Goal: Task Accomplishment & Management: Complete application form

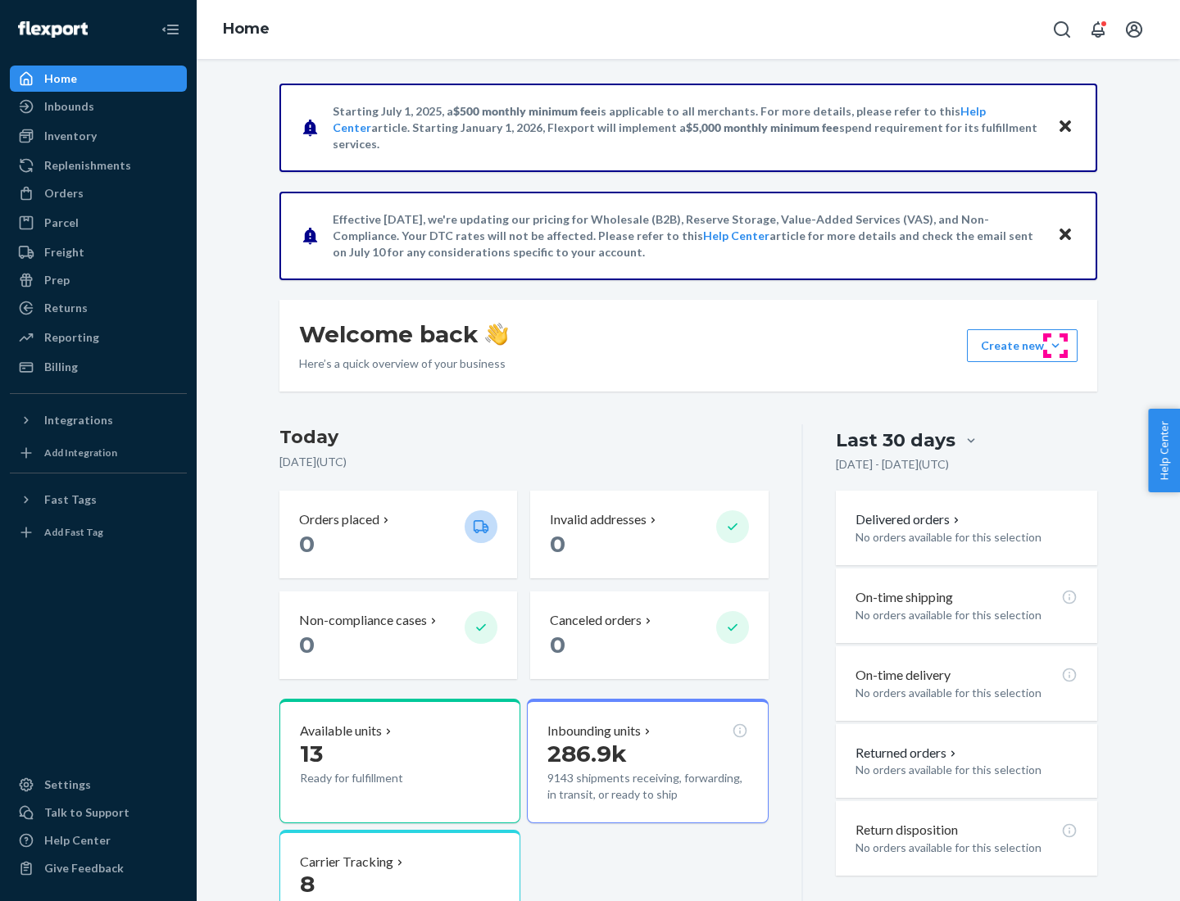
click at [1055, 346] on button "Create new Create new inbound Create new order Create new product" at bounding box center [1022, 345] width 111 height 33
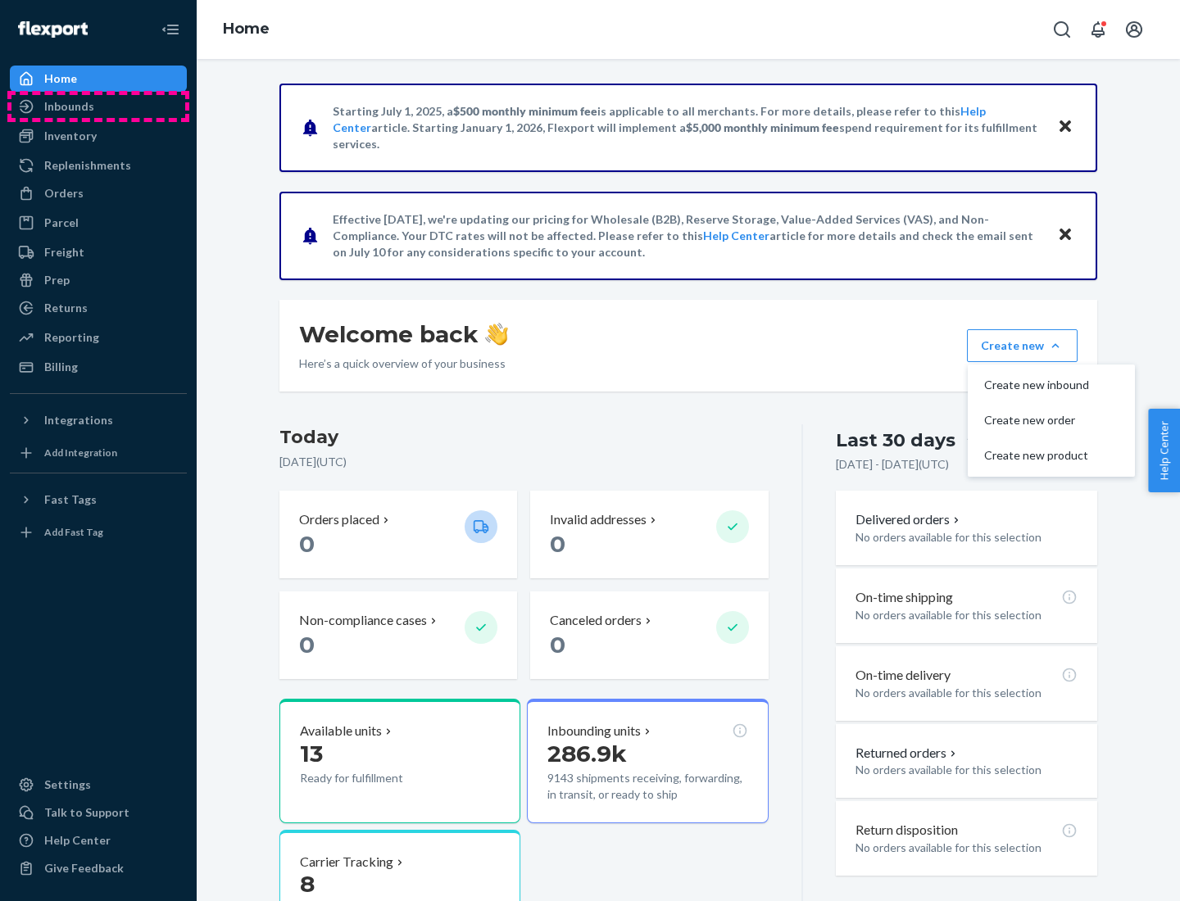
click at [98, 107] on div "Inbounds" at bounding box center [98, 106] width 174 height 23
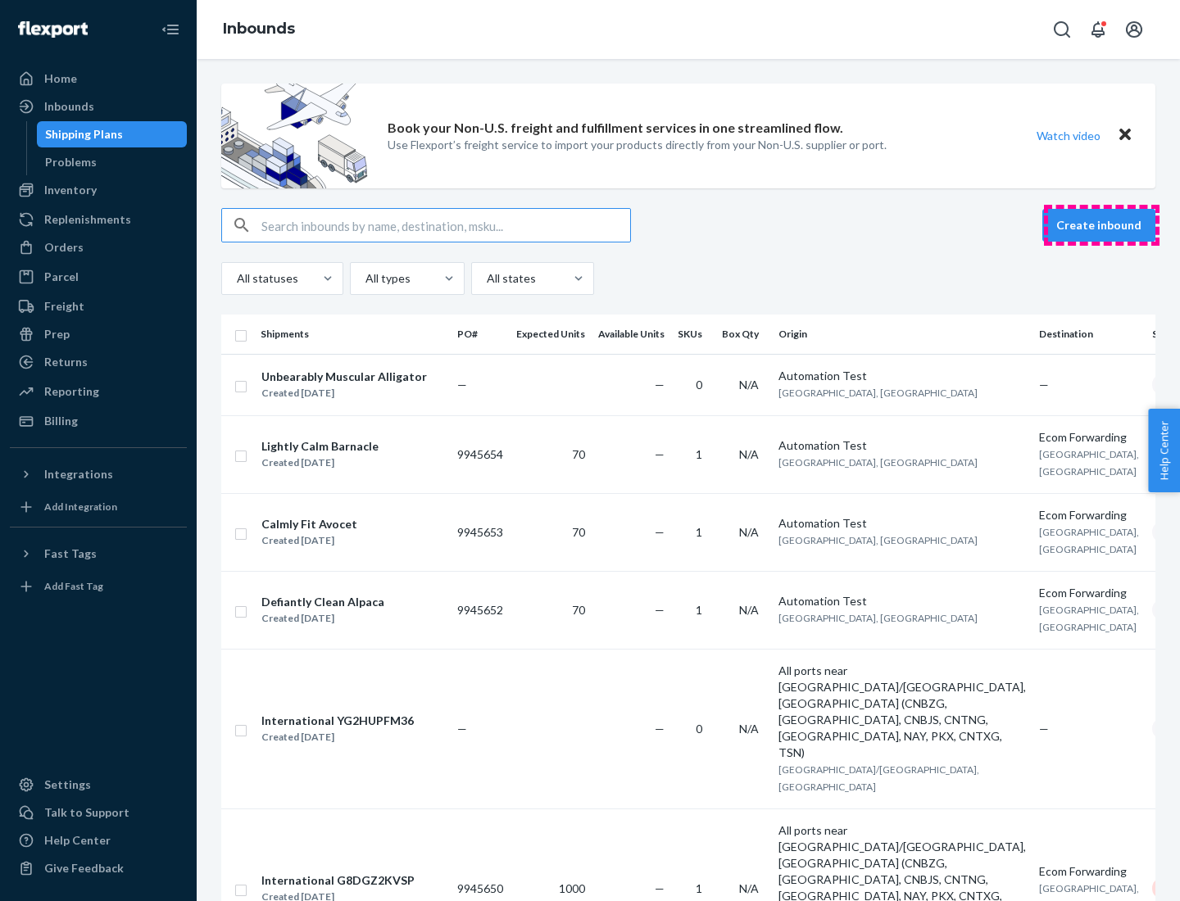
click at [1101, 225] on button "Create inbound" at bounding box center [1098, 225] width 113 height 33
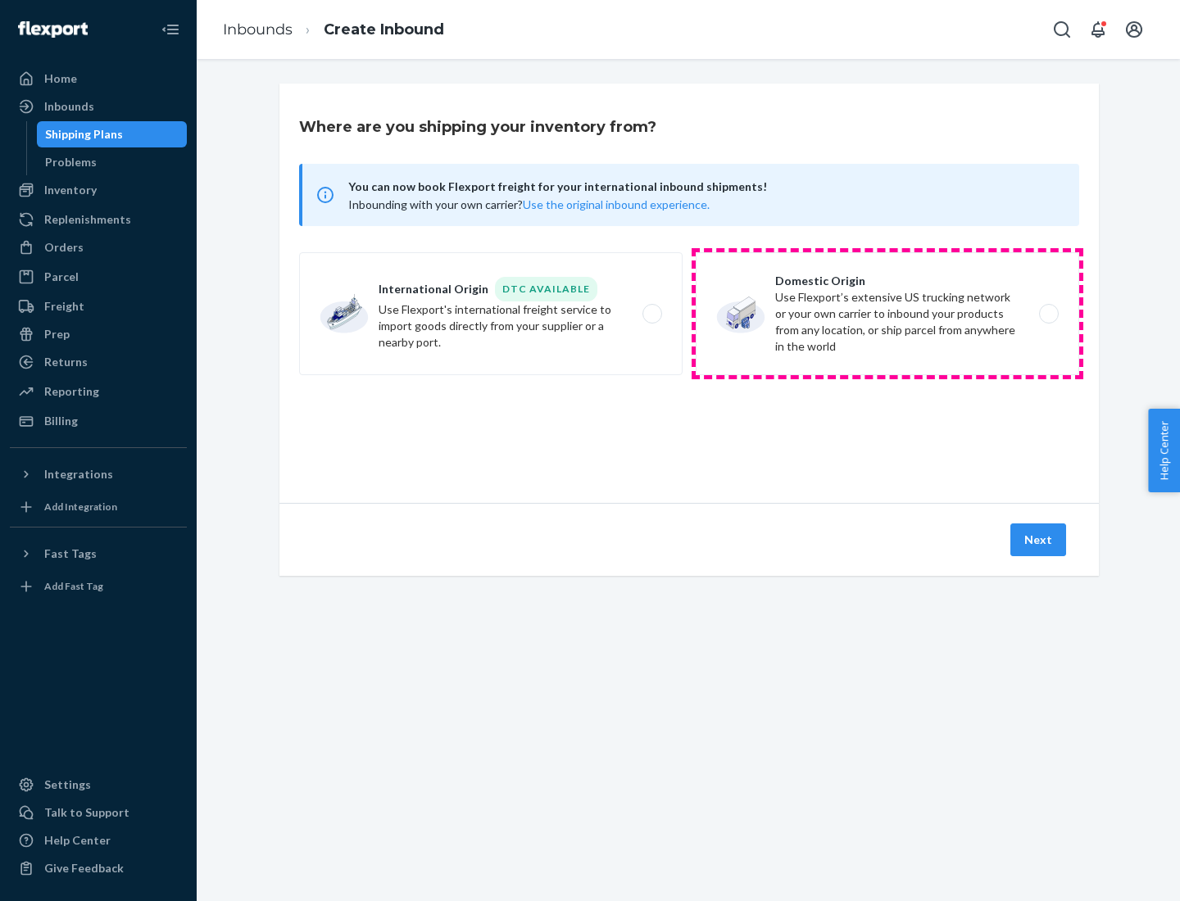
click at [887, 314] on label "Domestic Origin Use Flexport’s extensive US trucking network or your own carrie…" at bounding box center [887, 313] width 383 height 123
click at [1048, 314] on input "Domestic Origin Use Flexport’s extensive US trucking network or your own carrie…" at bounding box center [1053, 314] width 11 height 11
radio input "true"
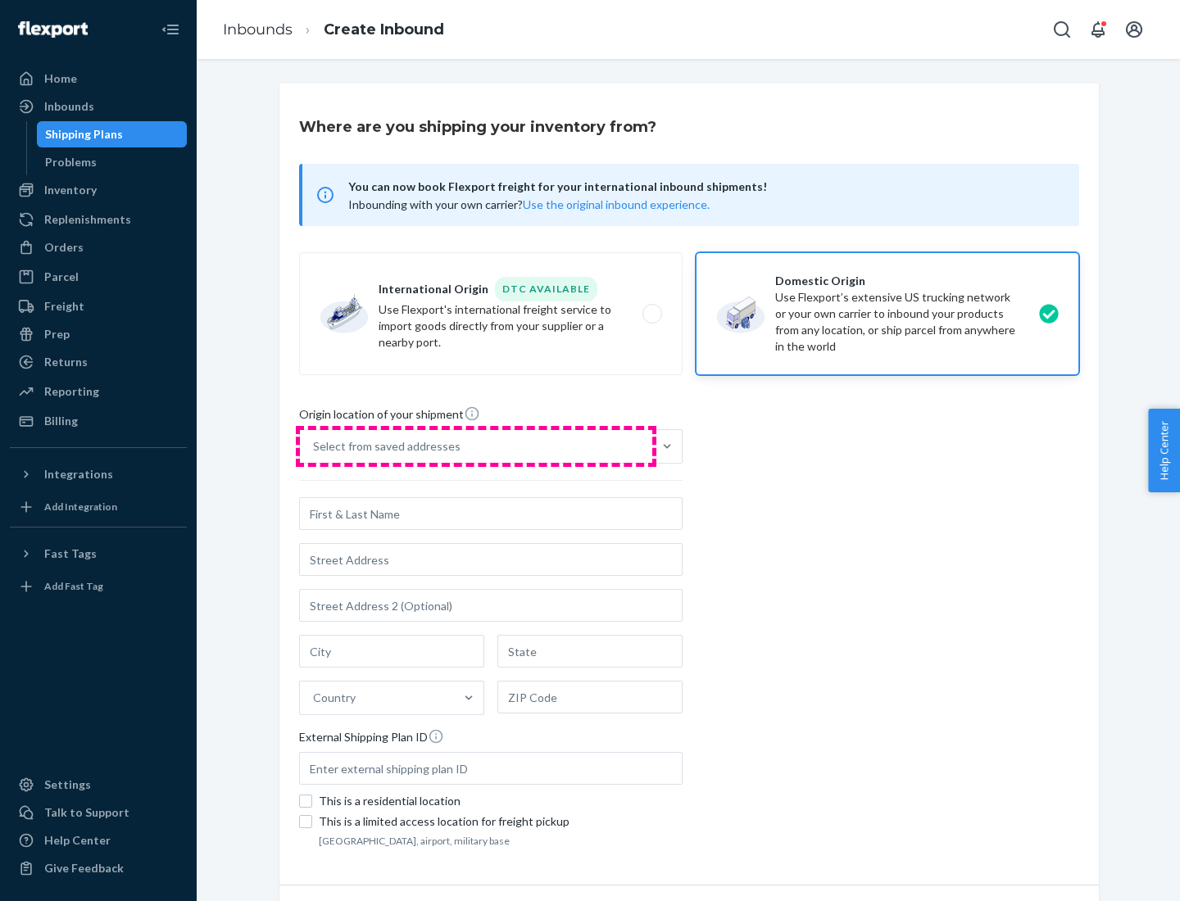
click at [476, 447] on div "Select from saved addresses" at bounding box center [476, 446] width 352 height 33
click at [315, 447] on input "Select from saved addresses" at bounding box center [314, 446] width 2 height 16
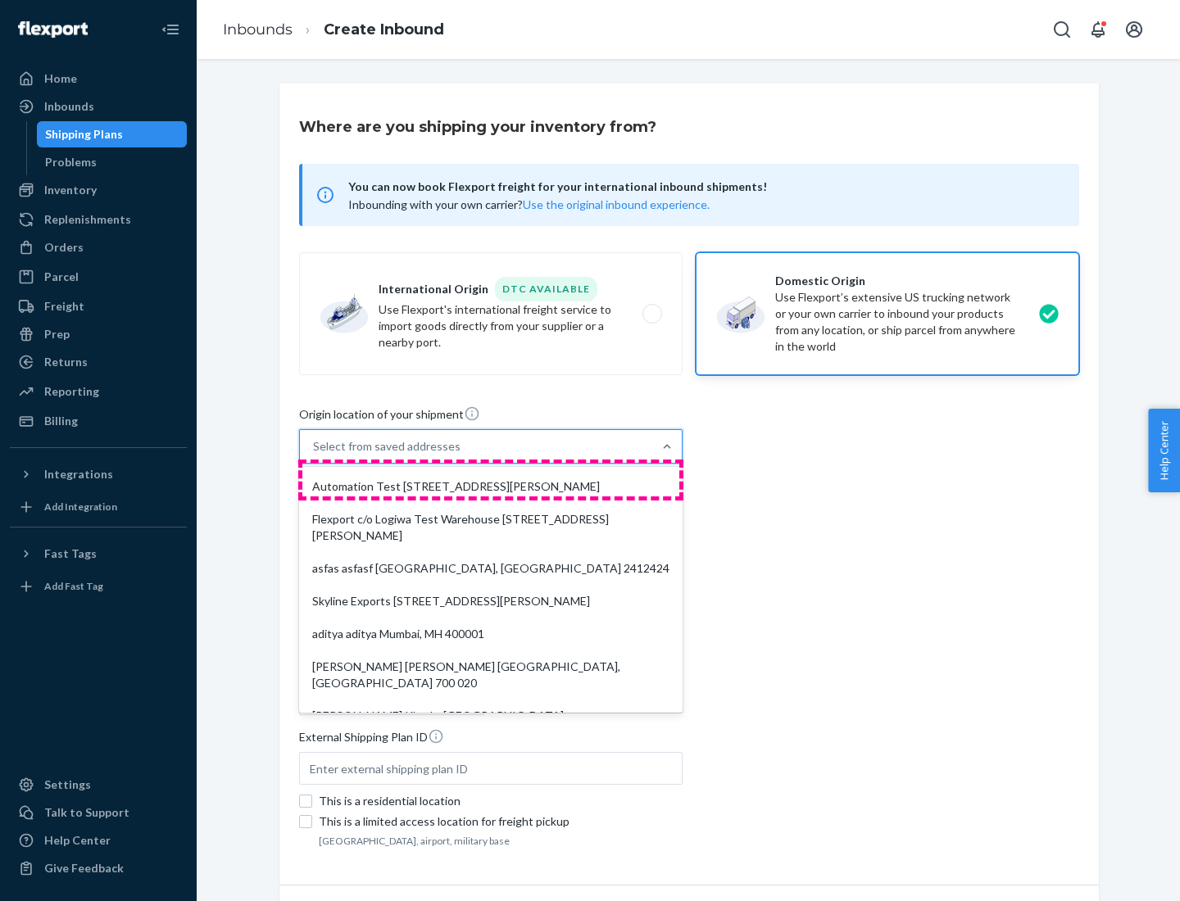
scroll to position [7, 0]
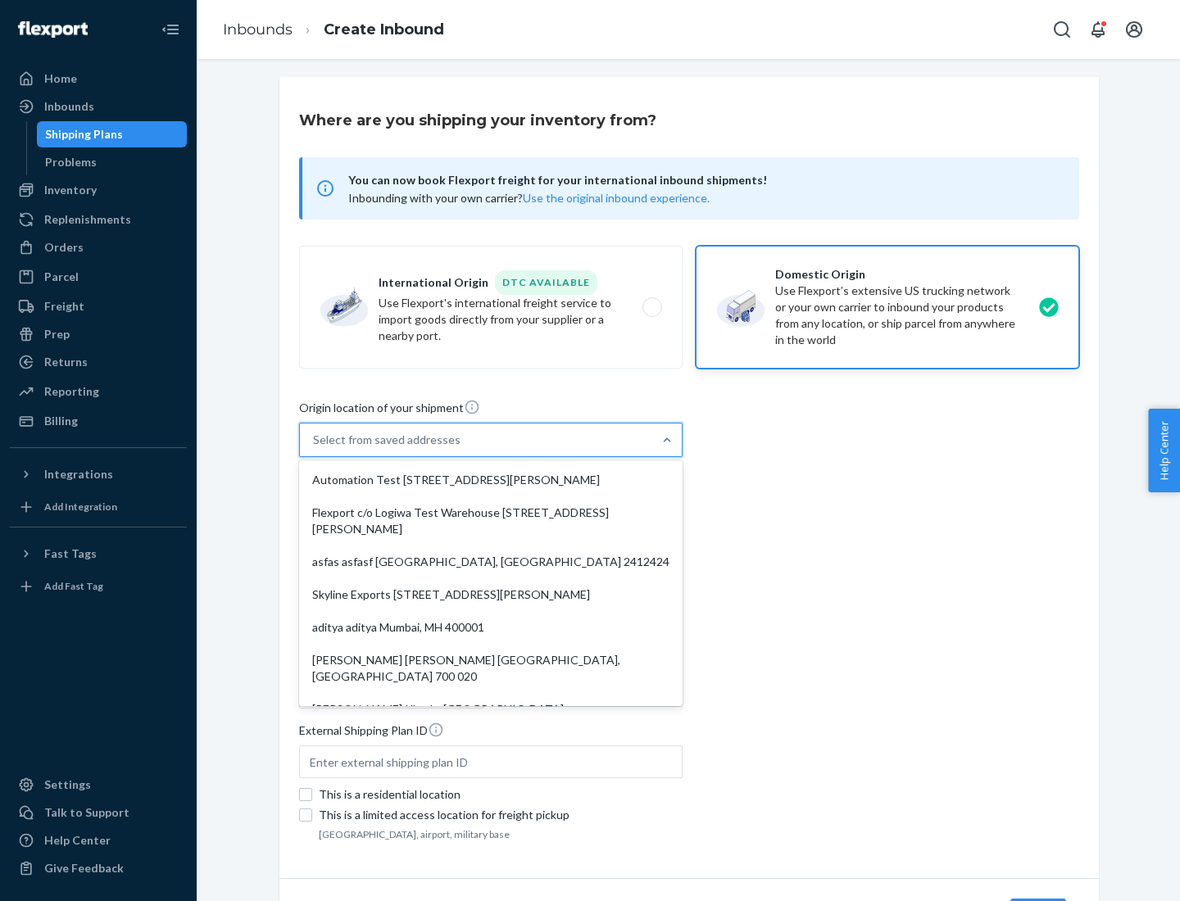
click at [491, 480] on div "Automation Test [STREET_ADDRESS][PERSON_NAME]" at bounding box center [490, 480] width 377 height 33
click at [315, 448] on input "option Automation Test [STREET_ADDRESS][PERSON_NAME]. 9 results available. Use …" at bounding box center [314, 440] width 2 height 16
type input "Automation Test"
type input "9th Floor"
type input "[GEOGRAPHIC_DATA]"
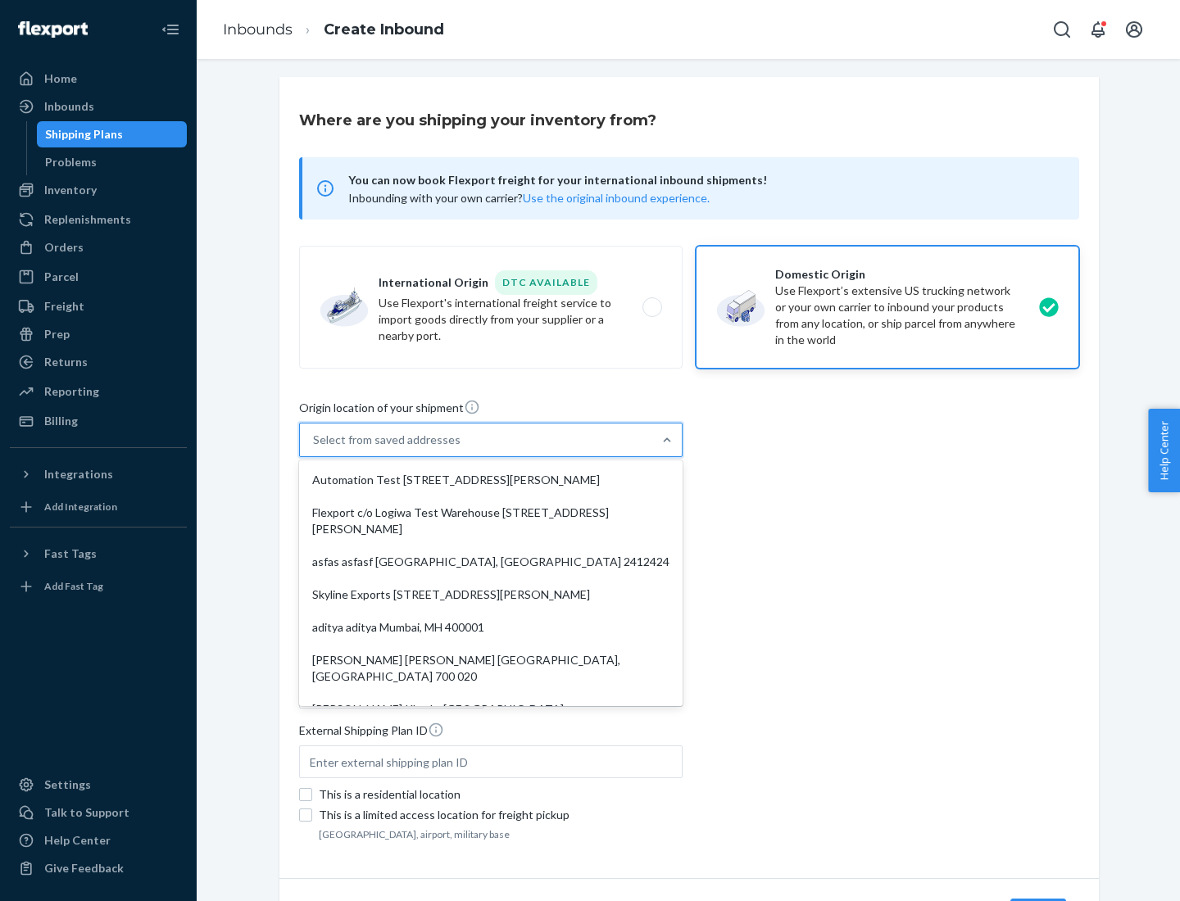
type input "CA"
type input "94104"
type input "[STREET_ADDRESS][PERSON_NAME]"
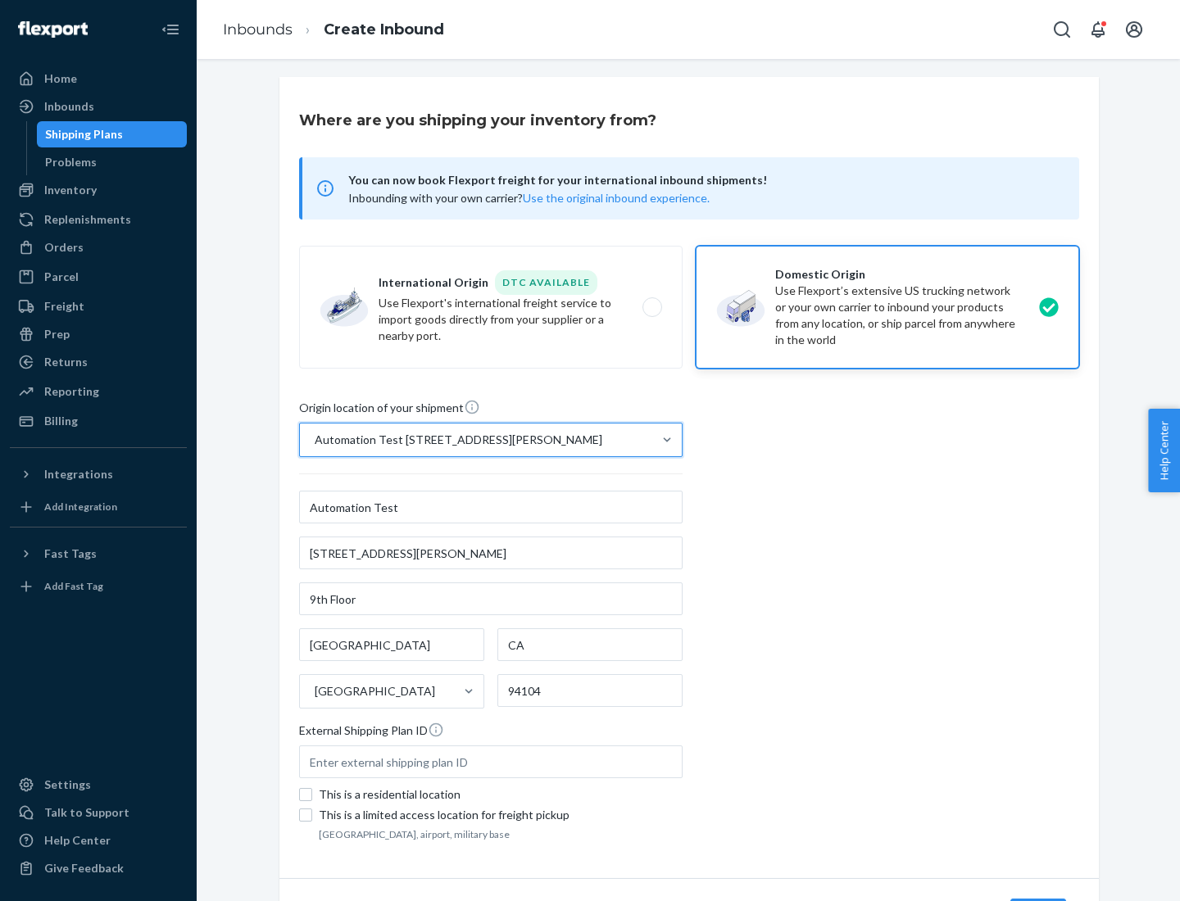
scroll to position [96, 0]
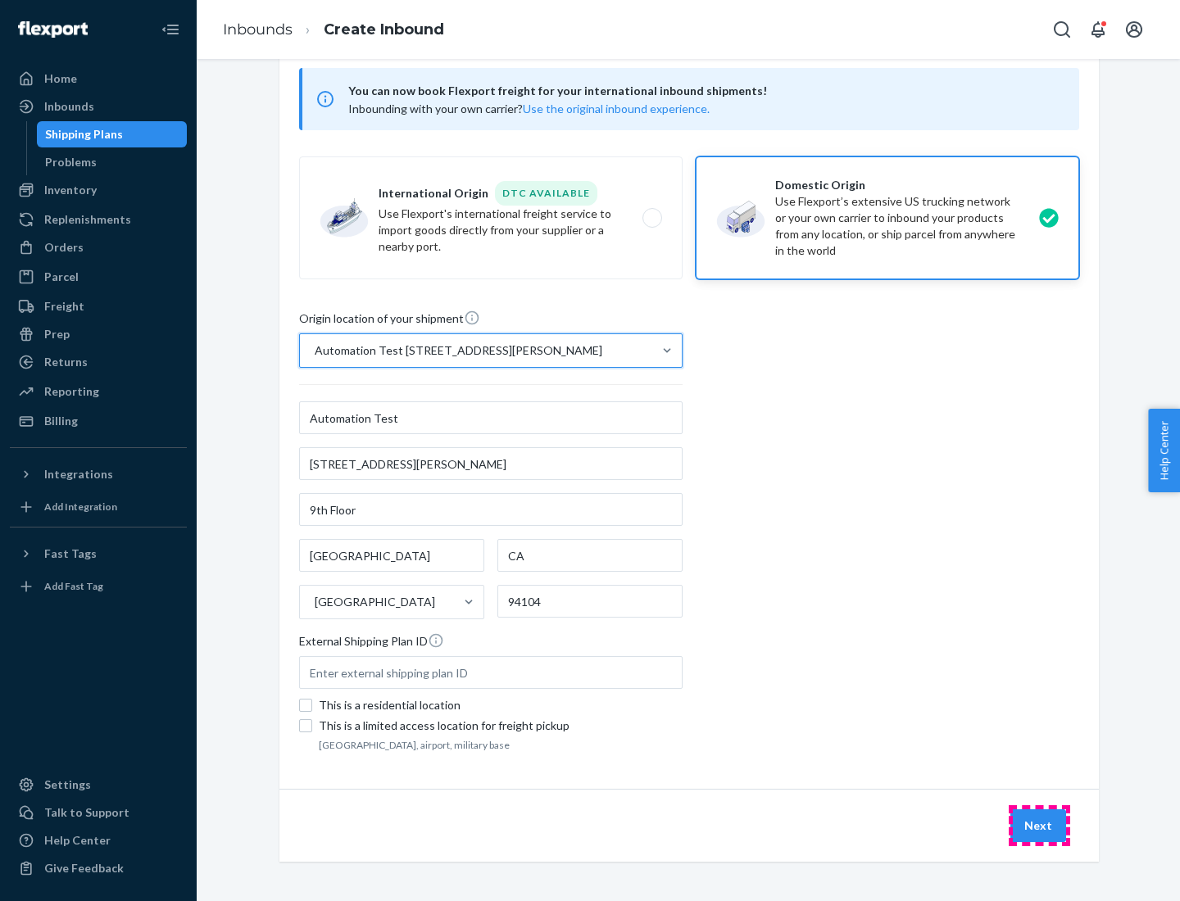
click at [1039, 826] on button "Next" at bounding box center [1038, 825] width 56 height 33
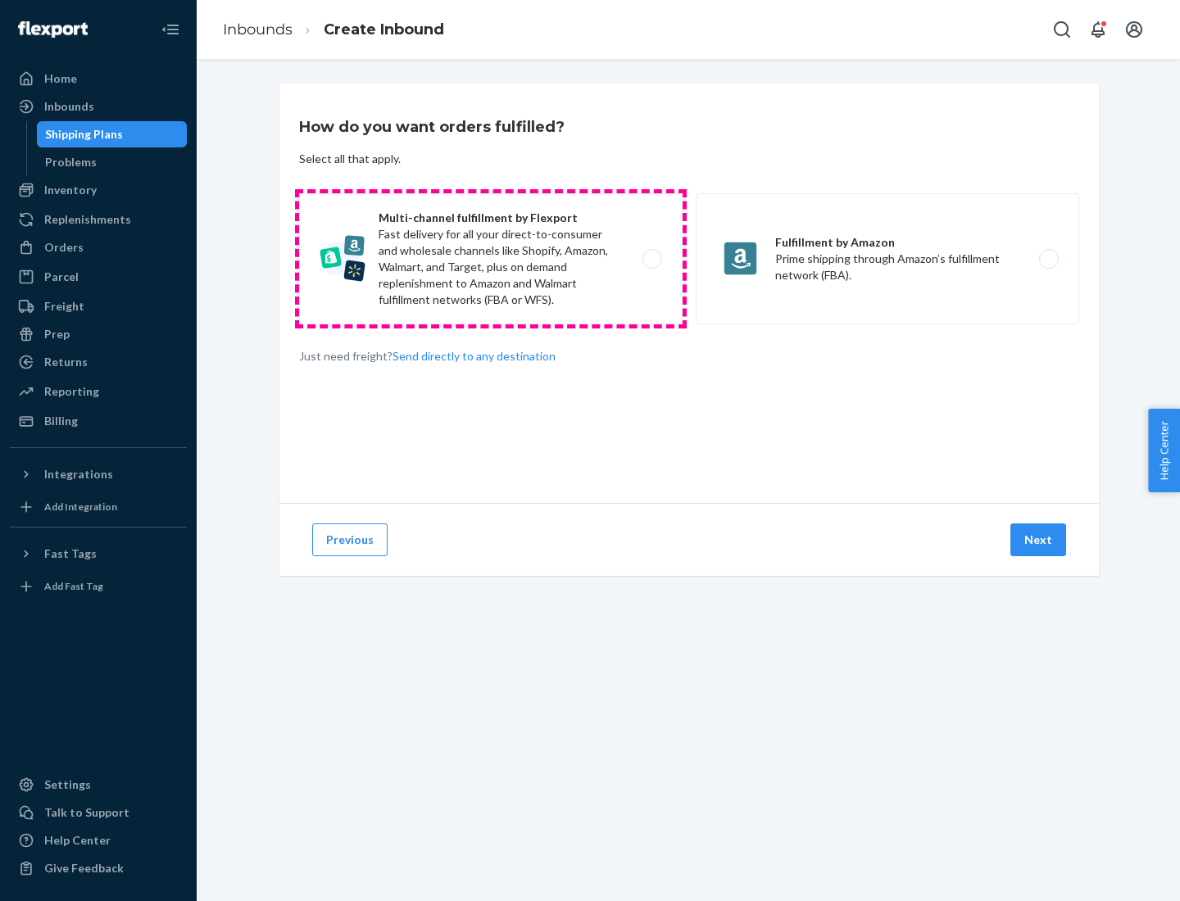
click at [491, 259] on label "Multi-channel fulfillment by Flexport Fast delivery for all your direct-to-cons…" at bounding box center [490, 258] width 383 height 131
click at [651, 259] on input "Multi-channel fulfillment by Flexport Fast delivery for all your direct-to-cons…" at bounding box center [656, 259] width 11 height 11
radio input "true"
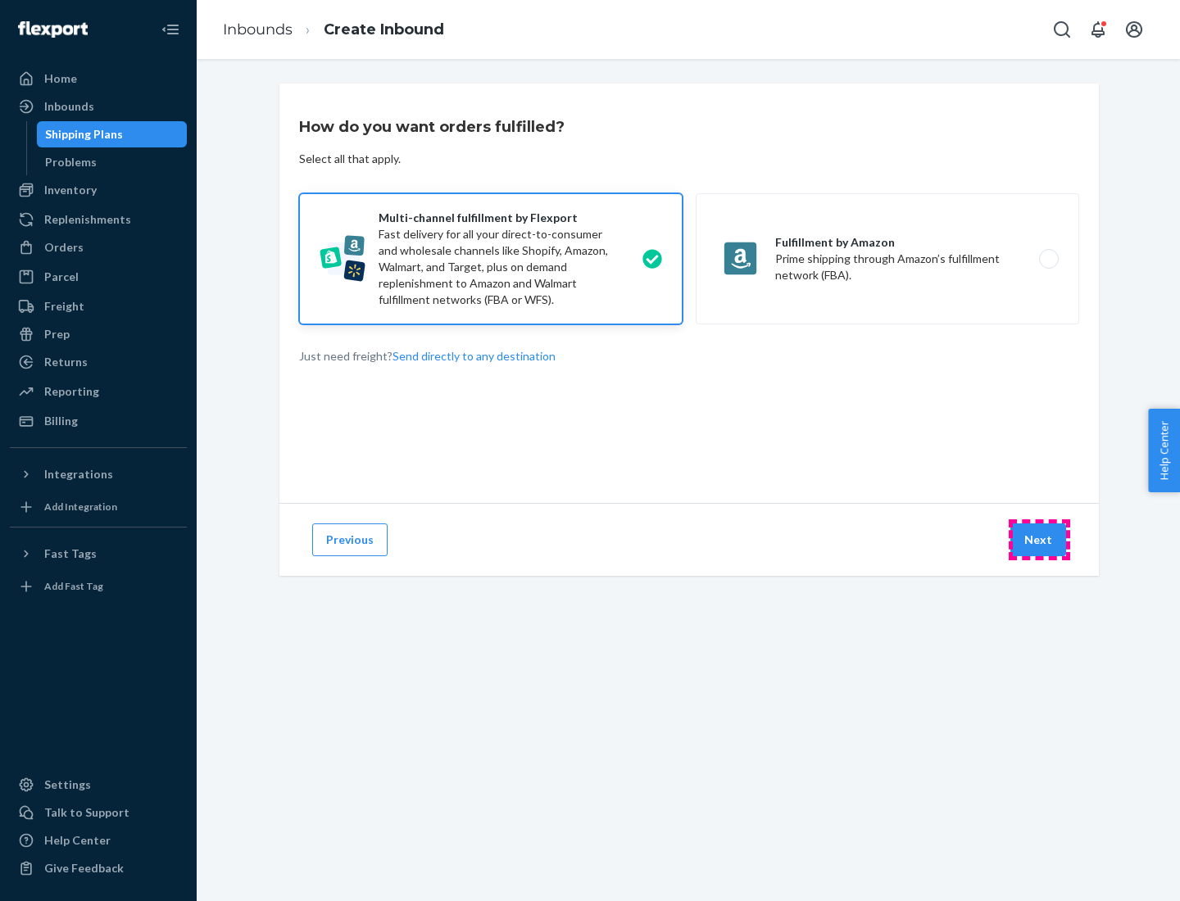
click at [1039, 540] on button "Next" at bounding box center [1038, 540] width 56 height 33
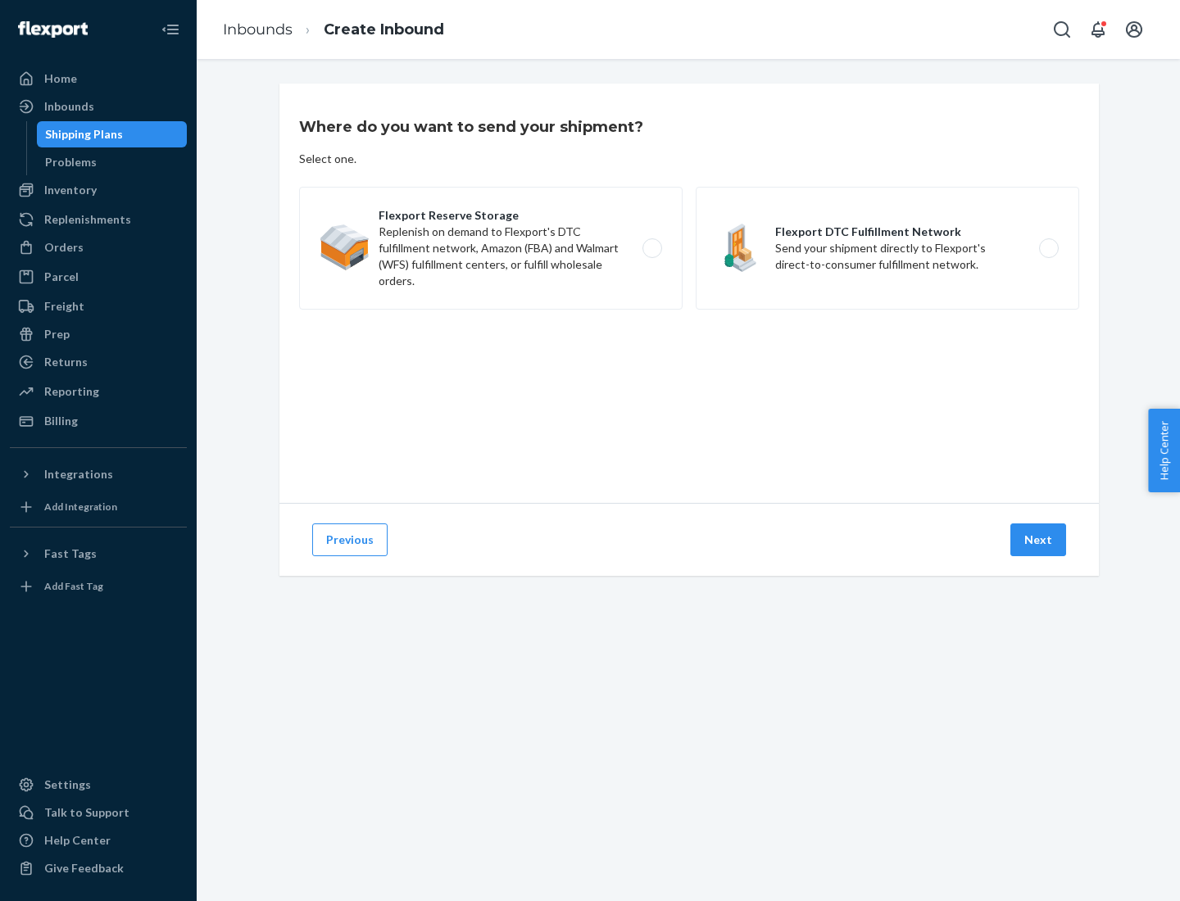
click at [887, 248] on label "Flexport DTC Fulfillment Network Send your shipment directly to Flexport's dire…" at bounding box center [887, 248] width 383 height 123
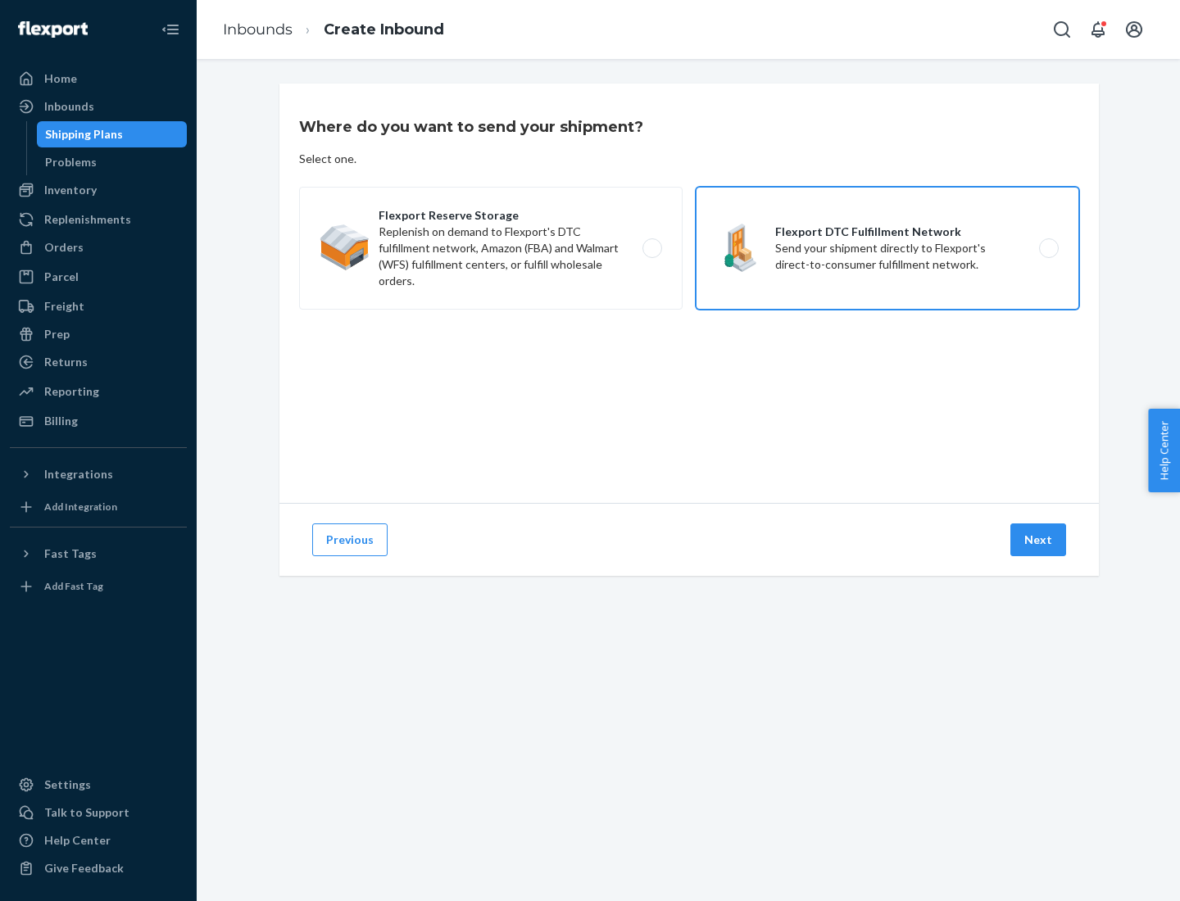
click at [1048, 248] on input "Flexport DTC Fulfillment Network Send your shipment directly to Flexport's dire…" at bounding box center [1053, 248] width 11 height 11
radio input "true"
click at [1039, 540] on button "Next" at bounding box center [1038, 540] width 56 height 33
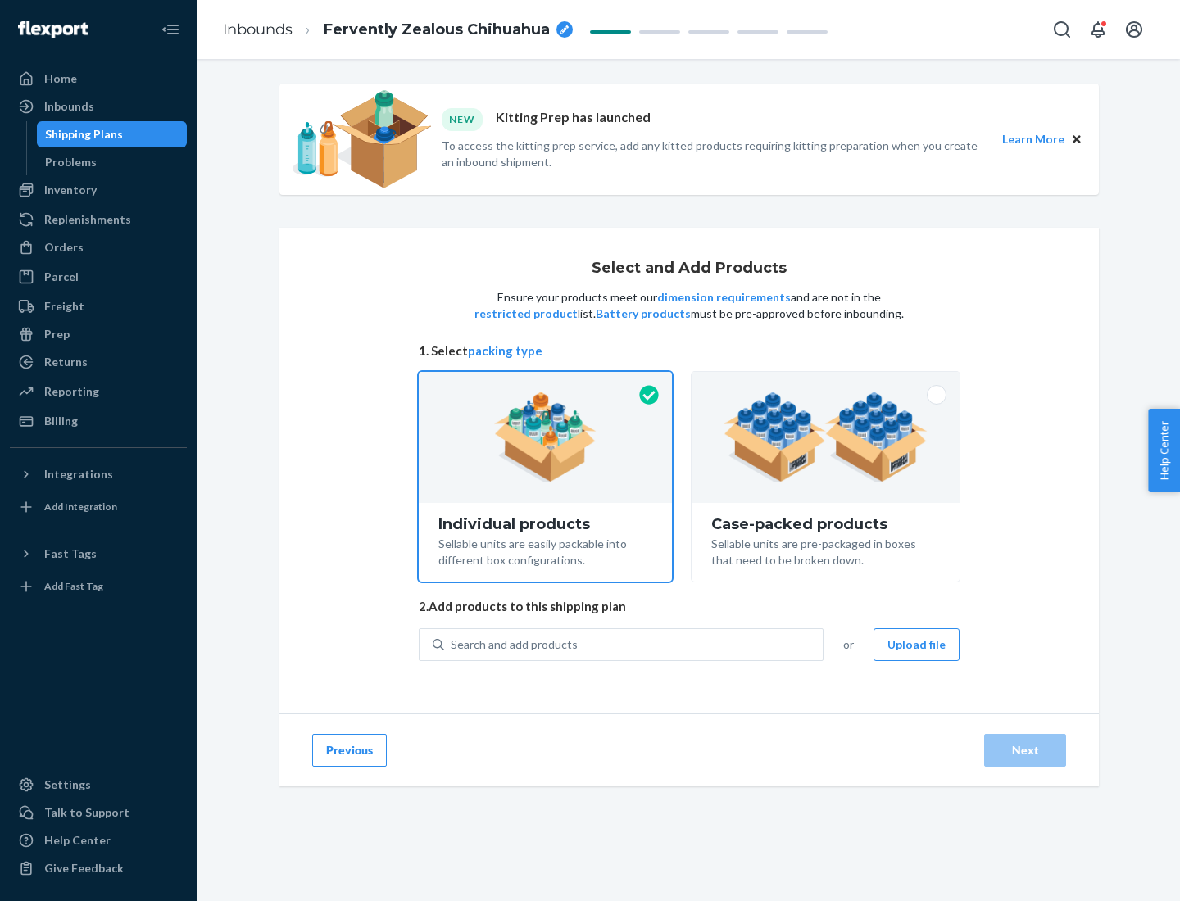
click at [826, 438] on img at bounding box center [825, 437] width 204 height 90
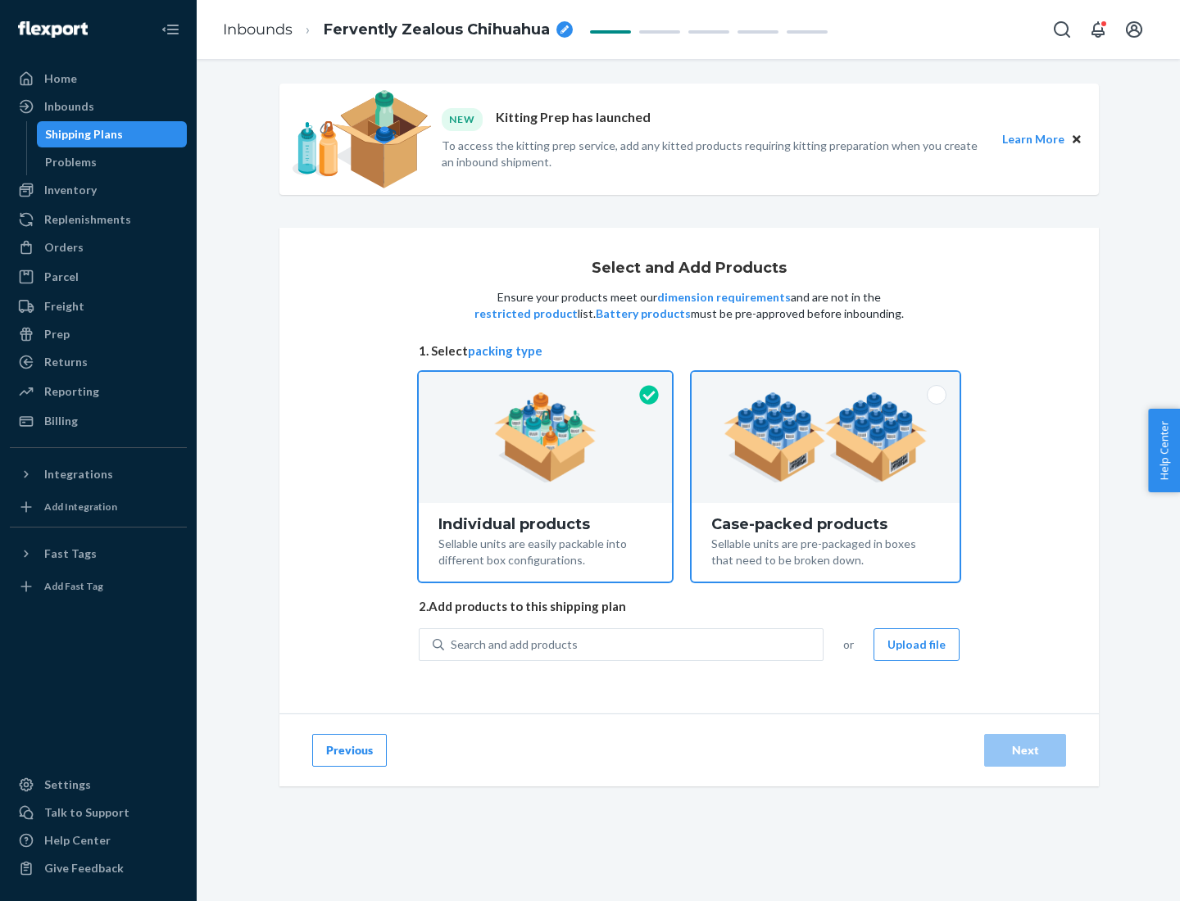
click at [826, 383] on input "Case-packed products Sellable units are pre-packaged in boxes that need to be b…" at bounding box center [825, 377] width 11 height 11
radio input "true"
radio input "false"
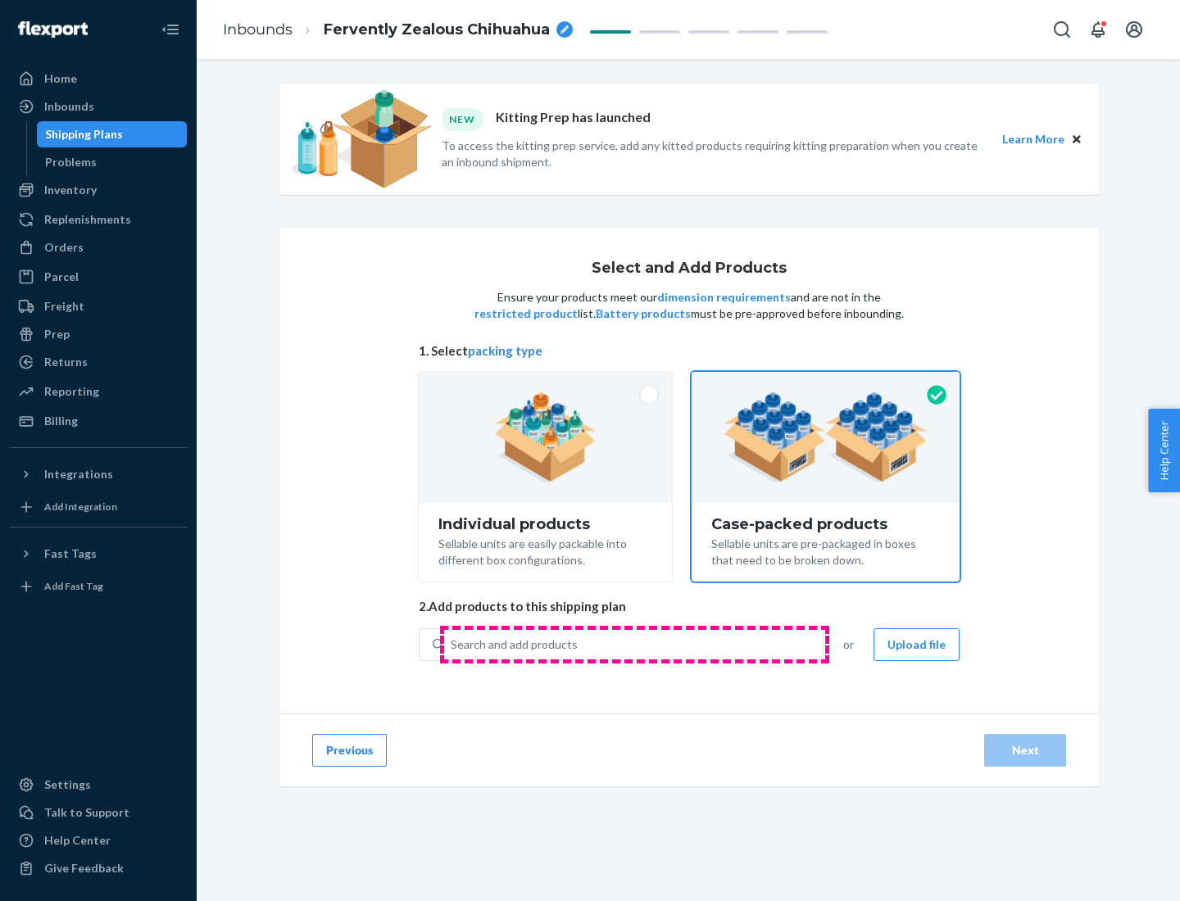
click at [634, 644] on div "Search and add products" at bounding box center [633, 644] width 379 height 29
click at [452, 644] on input "Search and add products" at bounding box center [452, 645] width 2 height 16
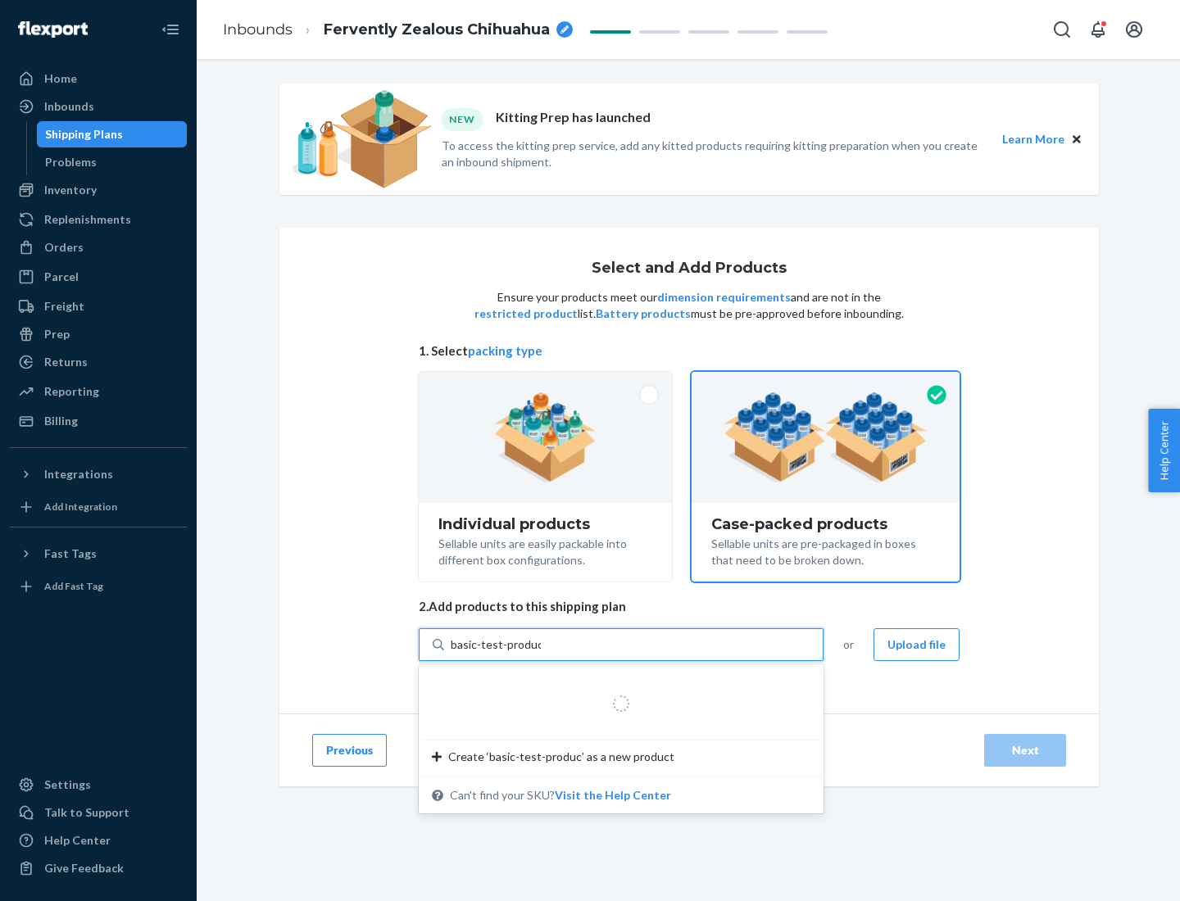
type input "basic-test-product-1"
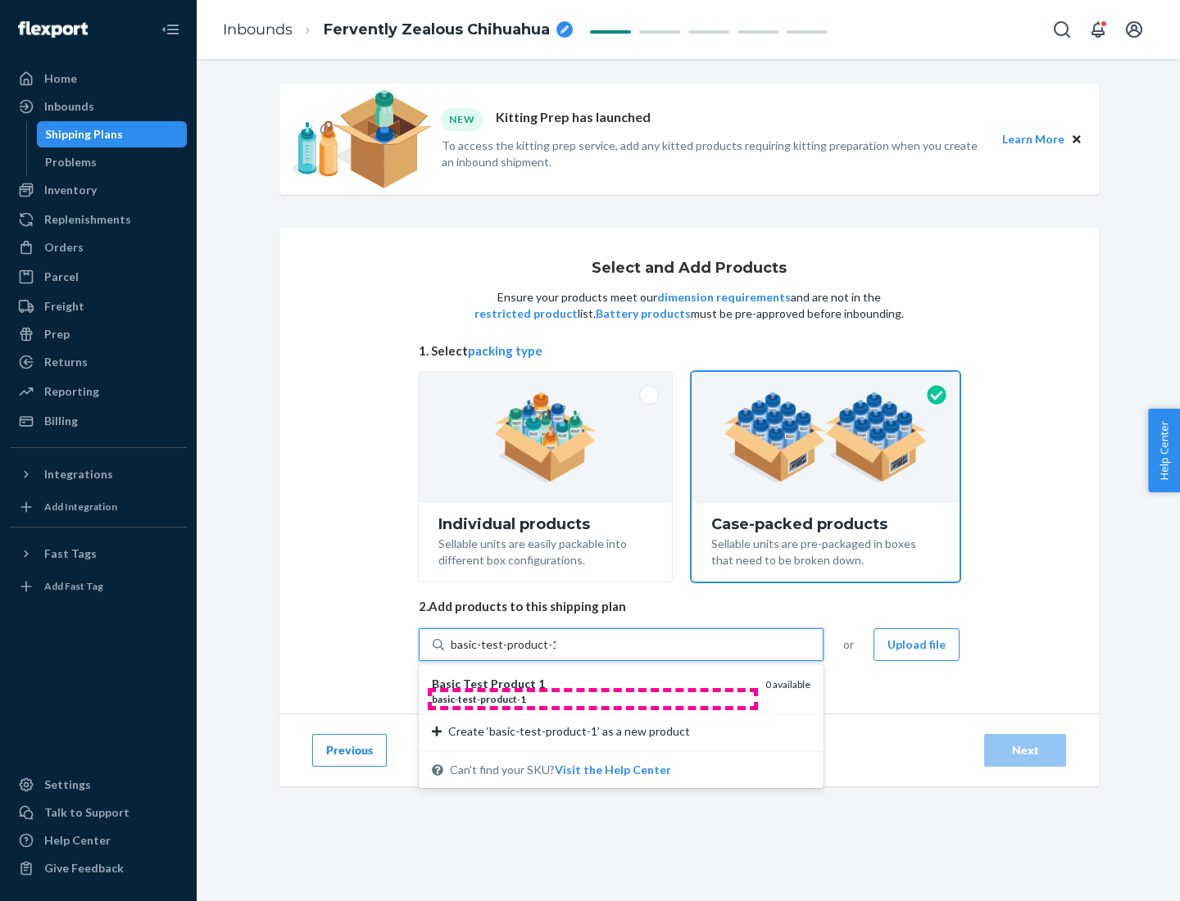
click at [592, 699] on div "basic - test - product - 1" at bounding box center [592, 699] width 320 height 14
click at [555, 653] on input "basic-test-product-1" at bounding box center [503, 645] width 105 height 16
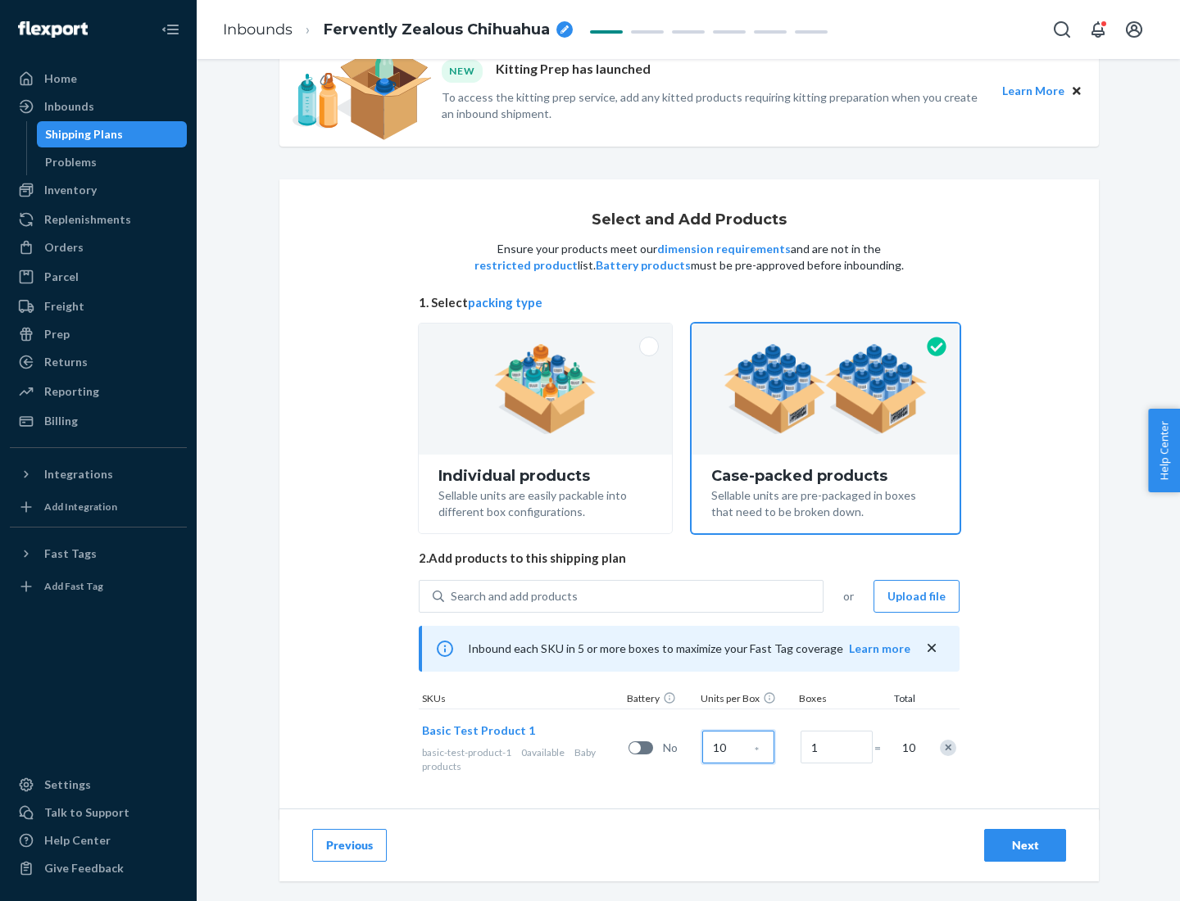
scroll to position [59, 0]
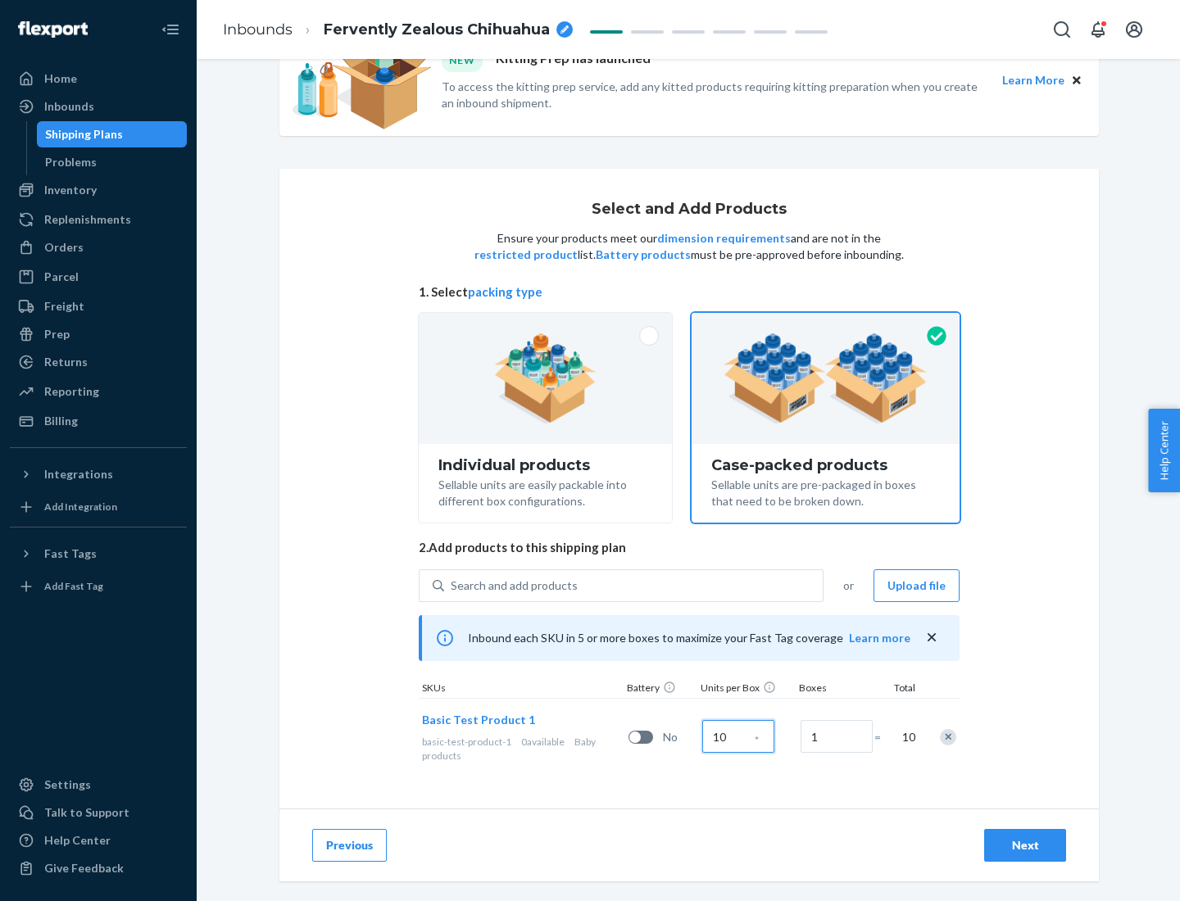
type input "10"
type input "7"
click at [1025, 846] on div "Next" at bounding box center [1025, 845] width 54 height 16
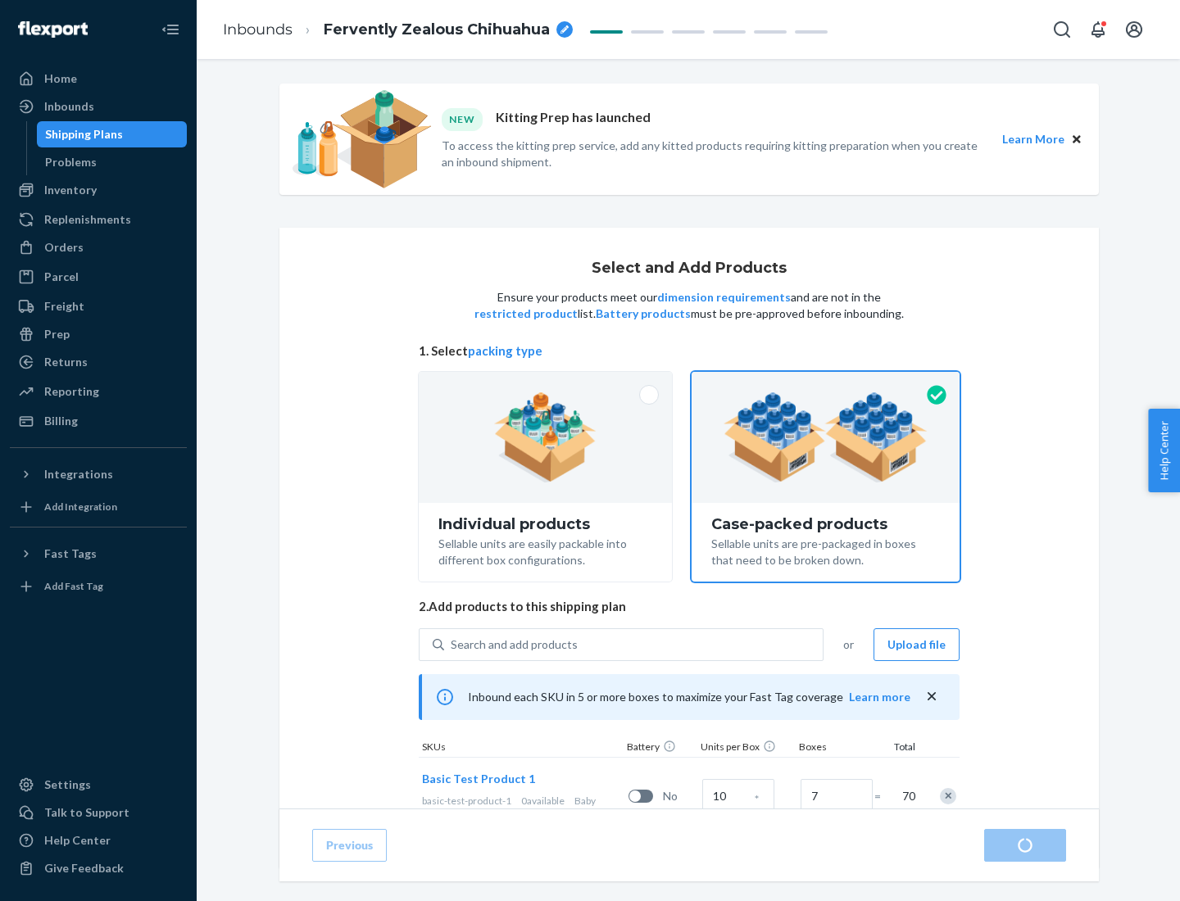
radio input "true"
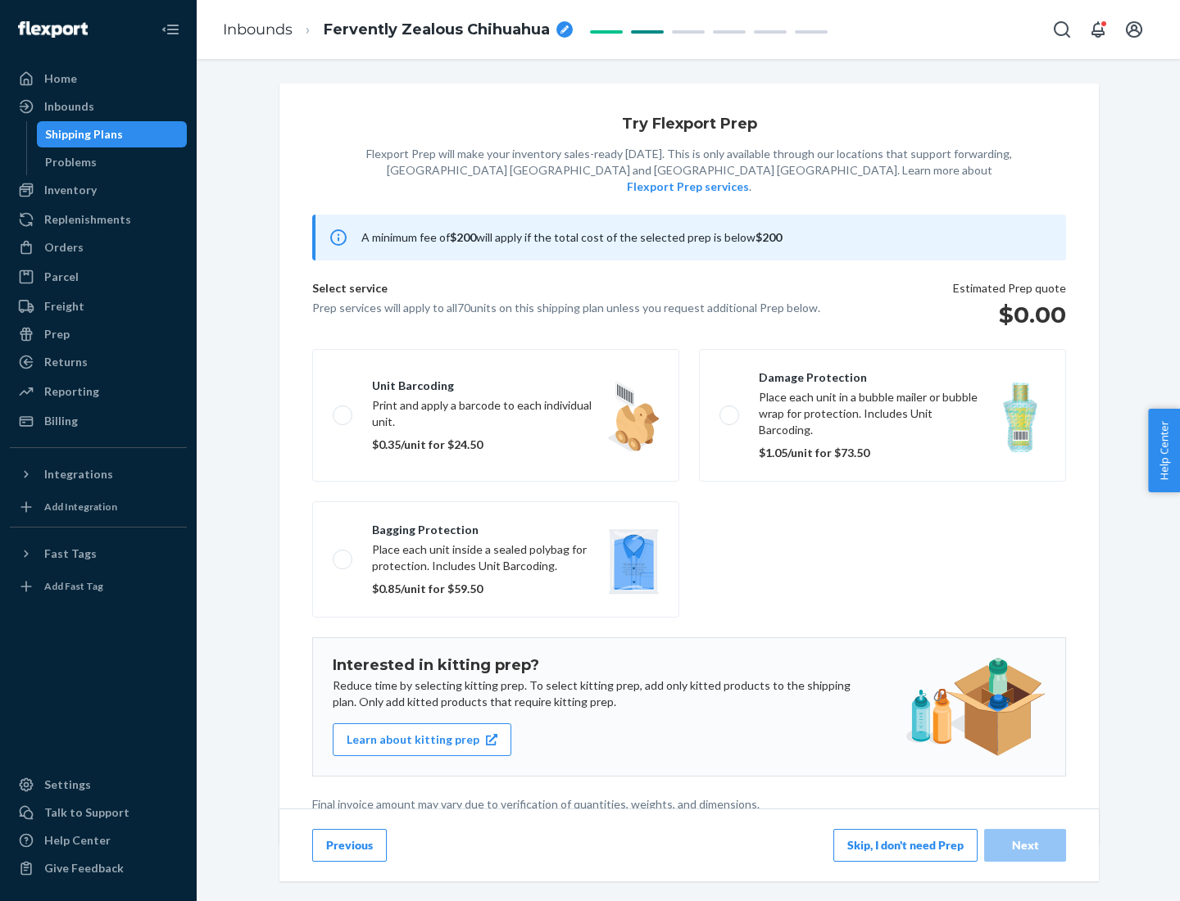
scroll to position [4, 0]
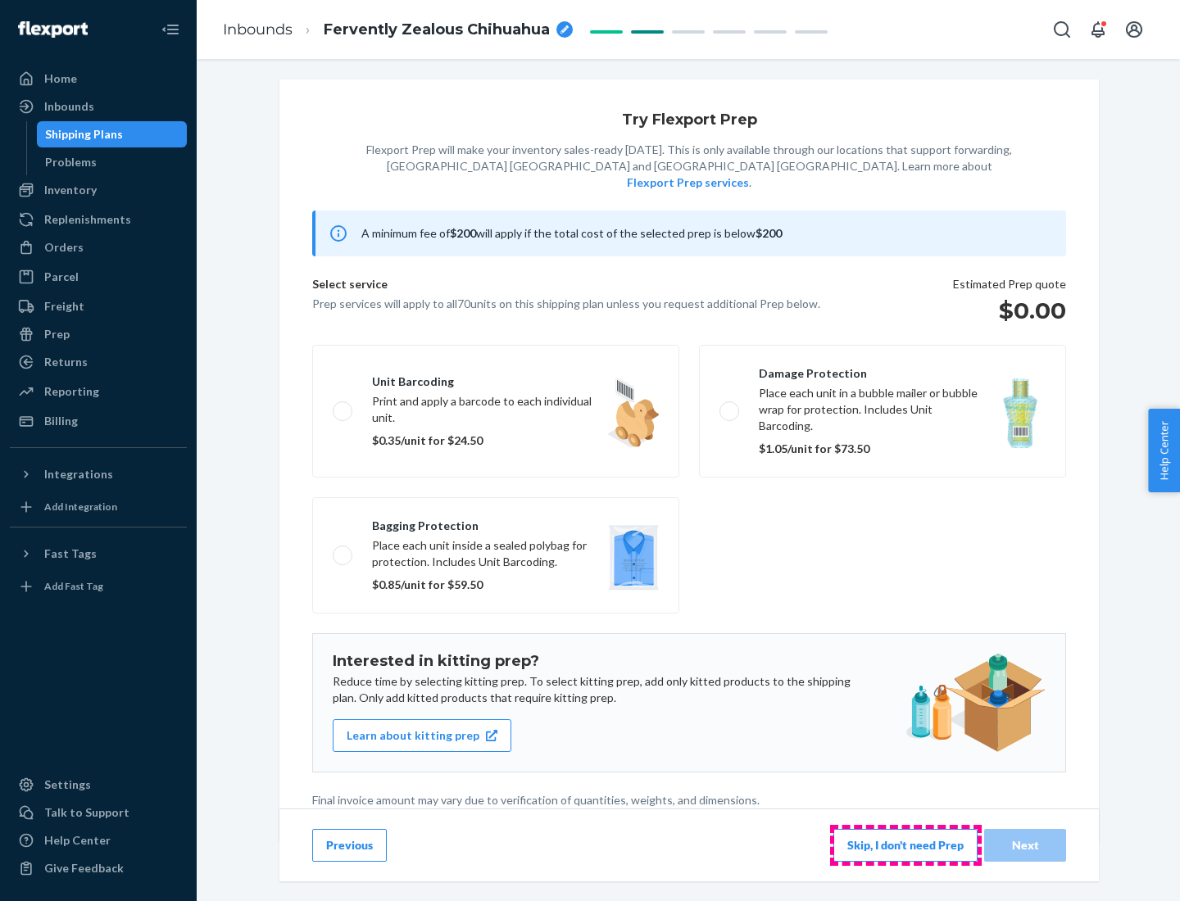
click at [905, 845] on button "Skip, I don't need Prep" at bounding box center [905, 845] width 144 height 33
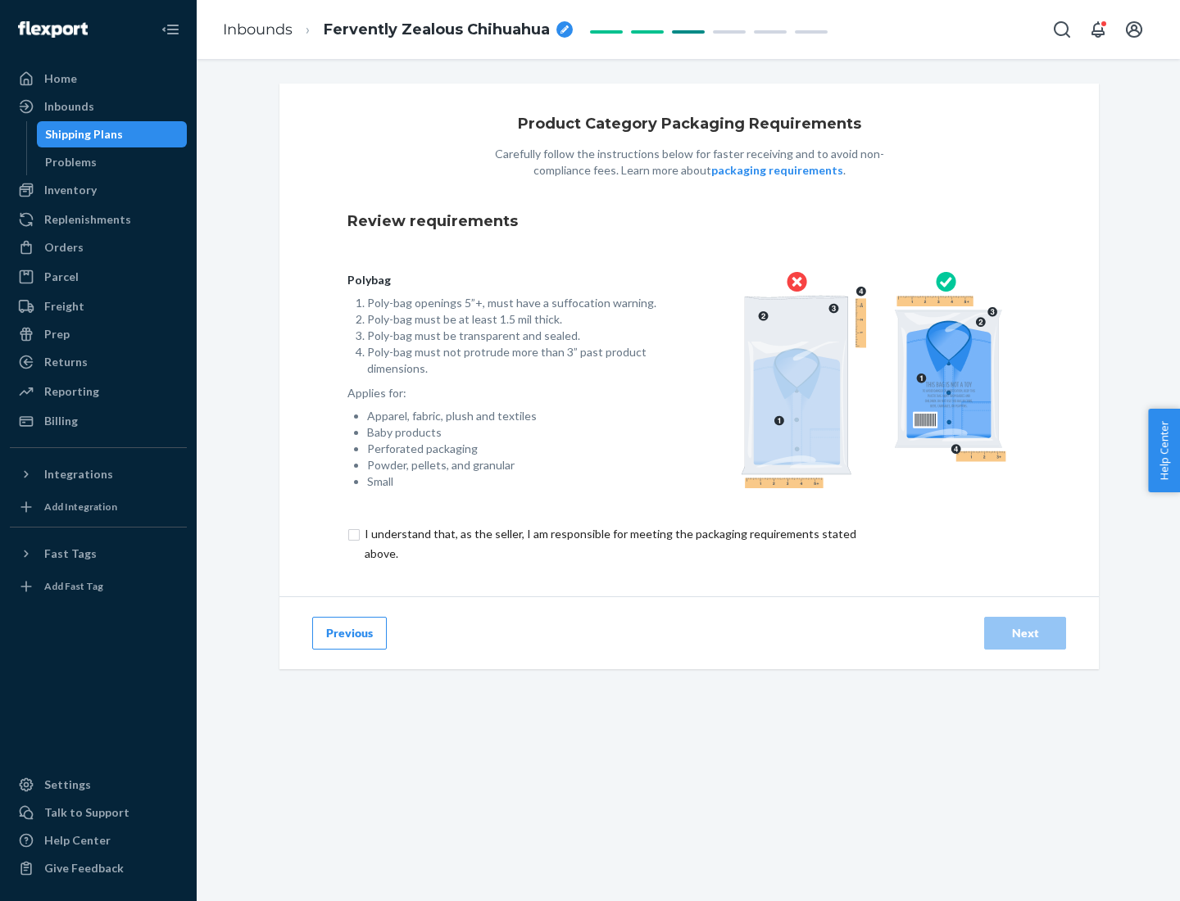
click at [609, 543] on input "checkbox" at bounding box center [619, 543] width 545 height 39
checkbox input "true"
click at [1025, 633] on div "Next" at bounding box center [1025, 633] width 54 height 16
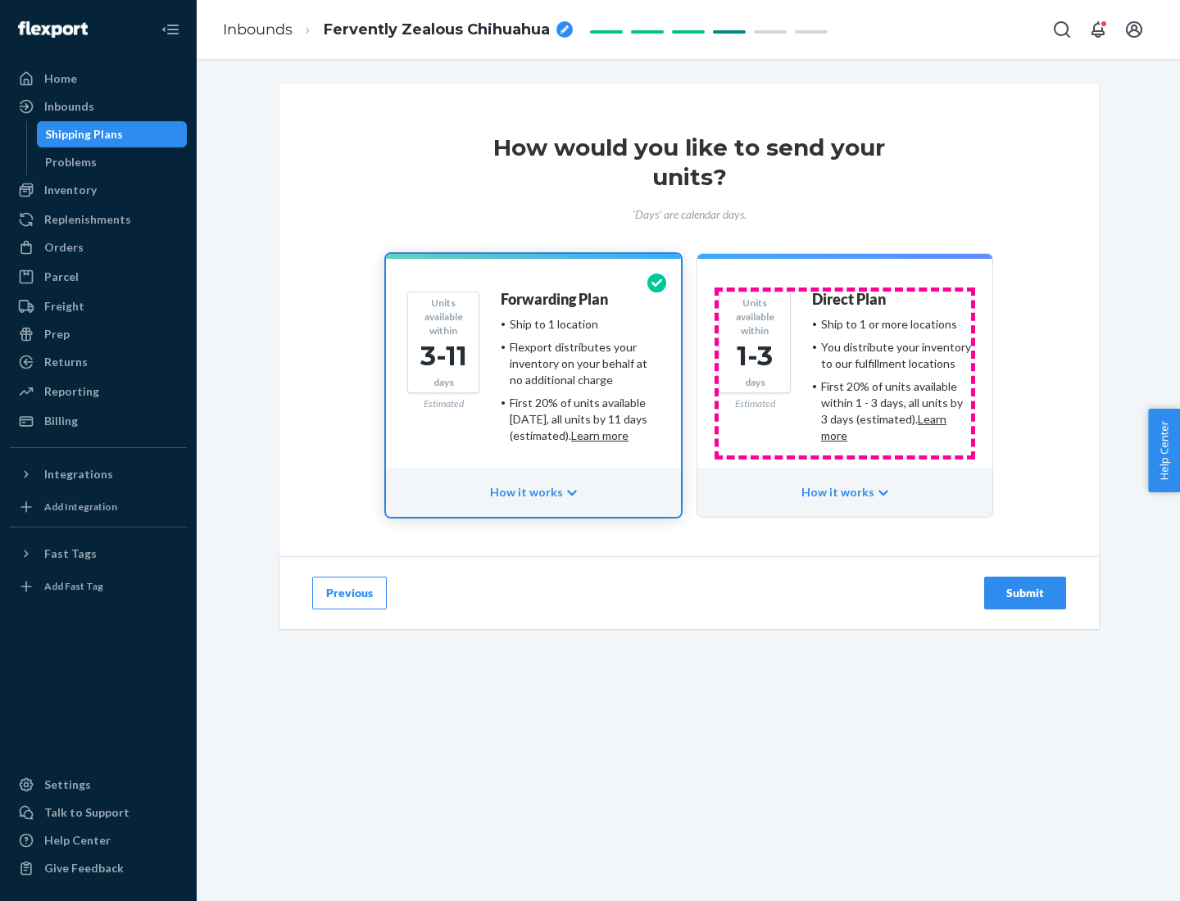
click at [845, 374] on ul "Ship to 1 or more locations You distribute your inventory to our fulfillment lo…" at bounding box center [891, 380] width 159 height 128
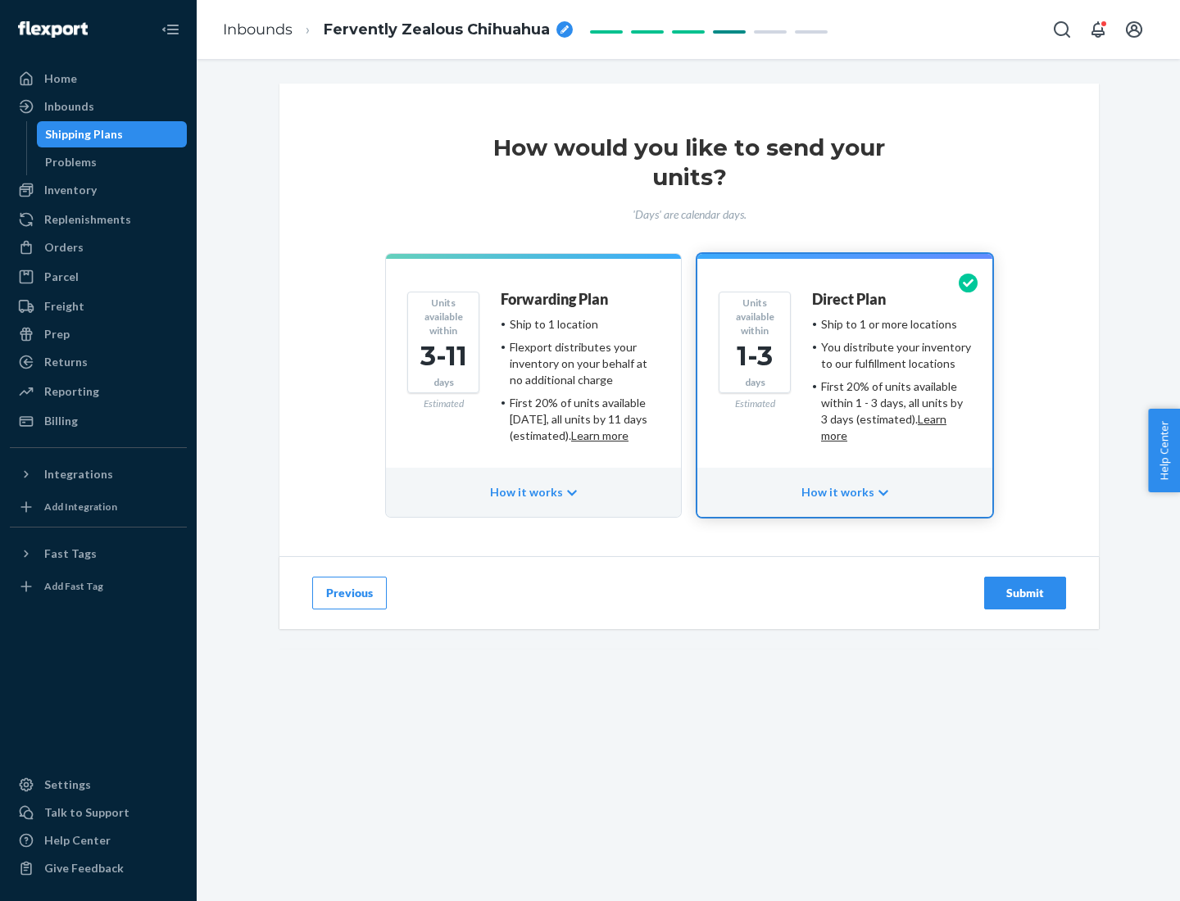
click at [1025, 593] on div "Submit" at bounding box center [1025, 593] width 54 height 16
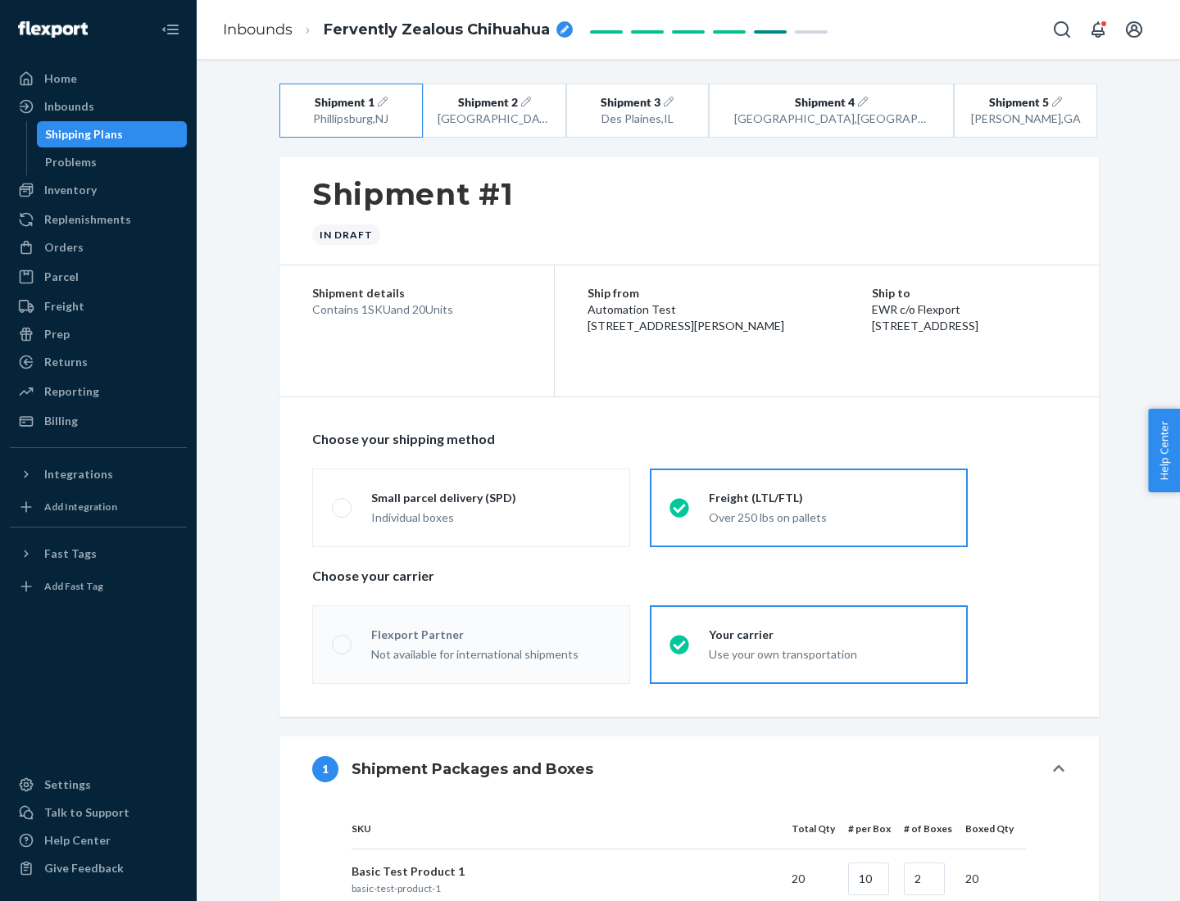
radio input "true"
radio input "false"
radio input "true"
radio input "false"
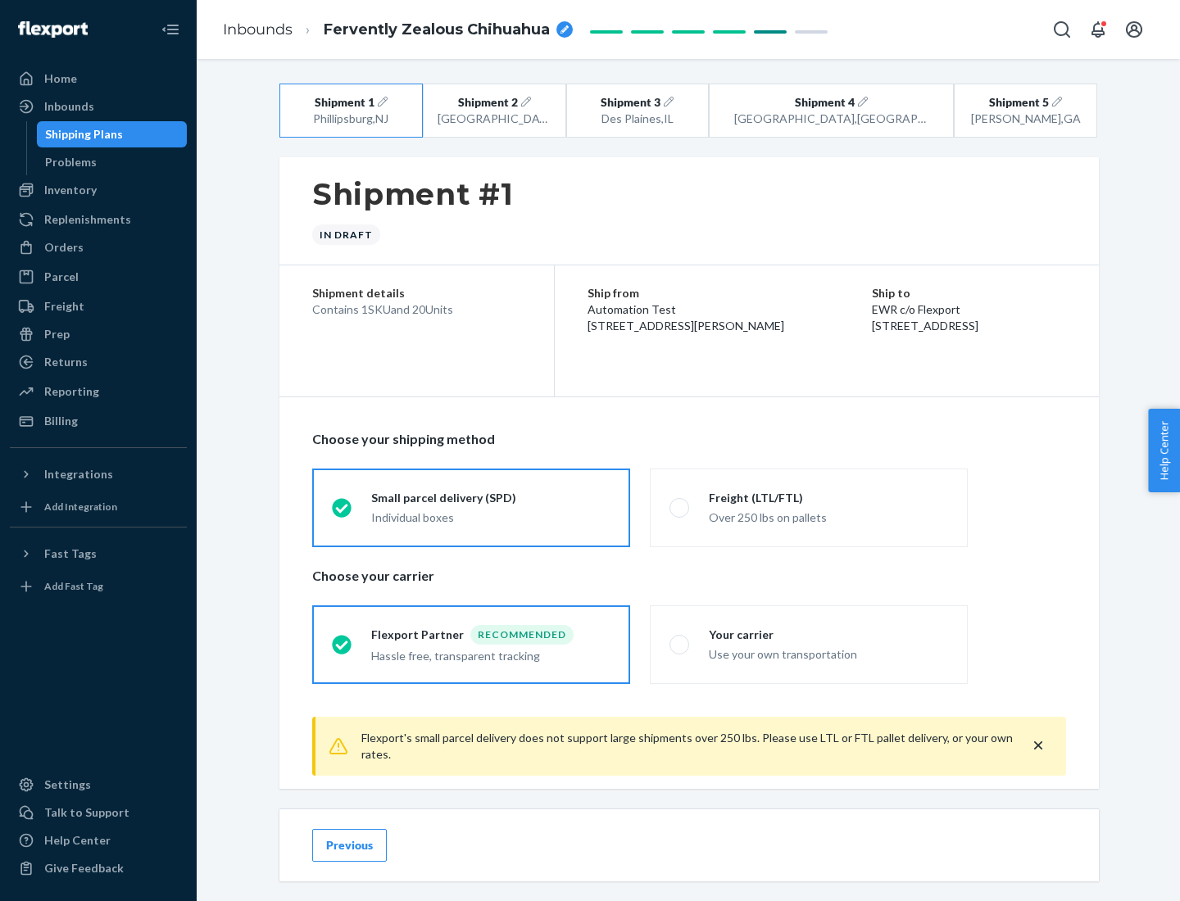
scroll to position [18, 0]
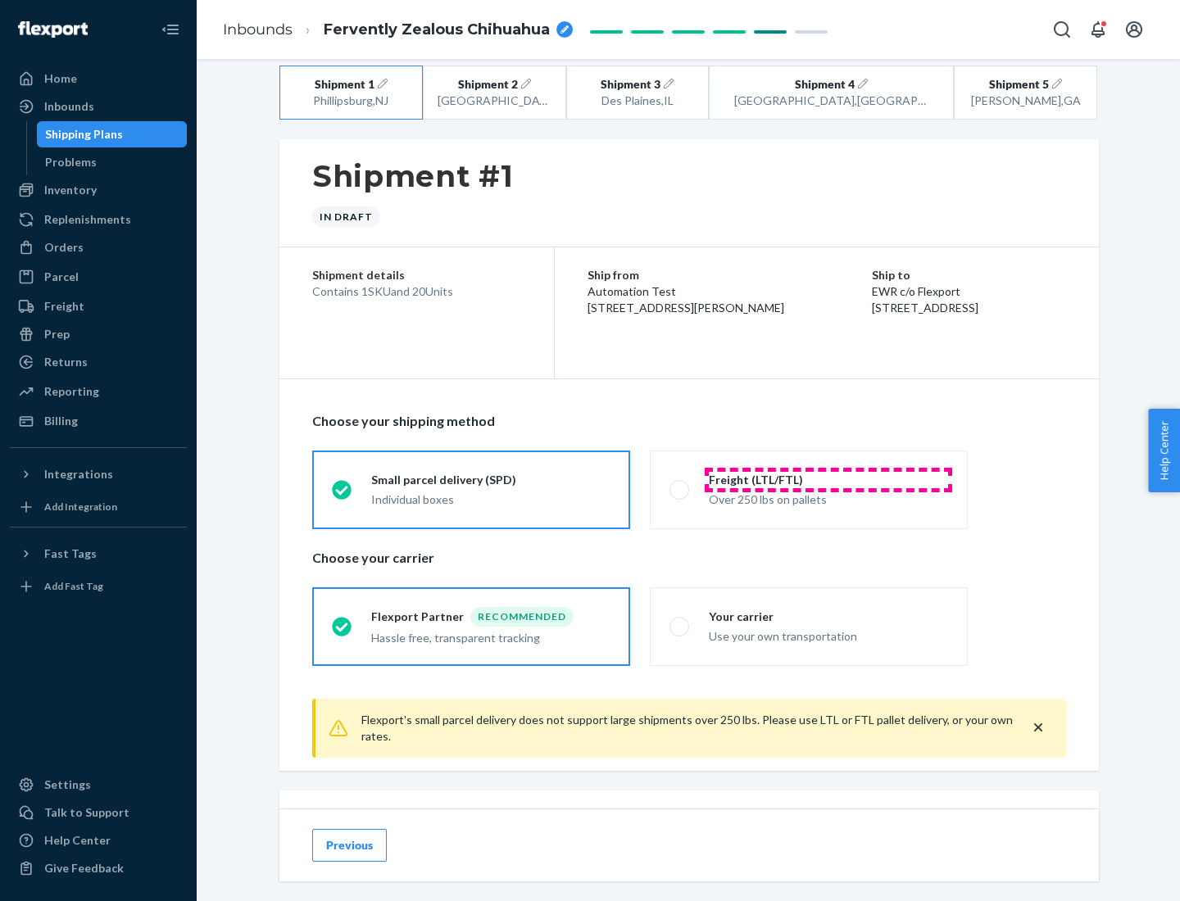
click at [828, 479] on div "Freight (LTL/FTL)" at bounding box center [828, 480] width 239 height 16
click at [680, 484] on input "Freight (LTL/FTL) Over 250 lbs on pallets" at bounding box center [674, 489] width 11 height 11
radio input "true"
radio input "false"
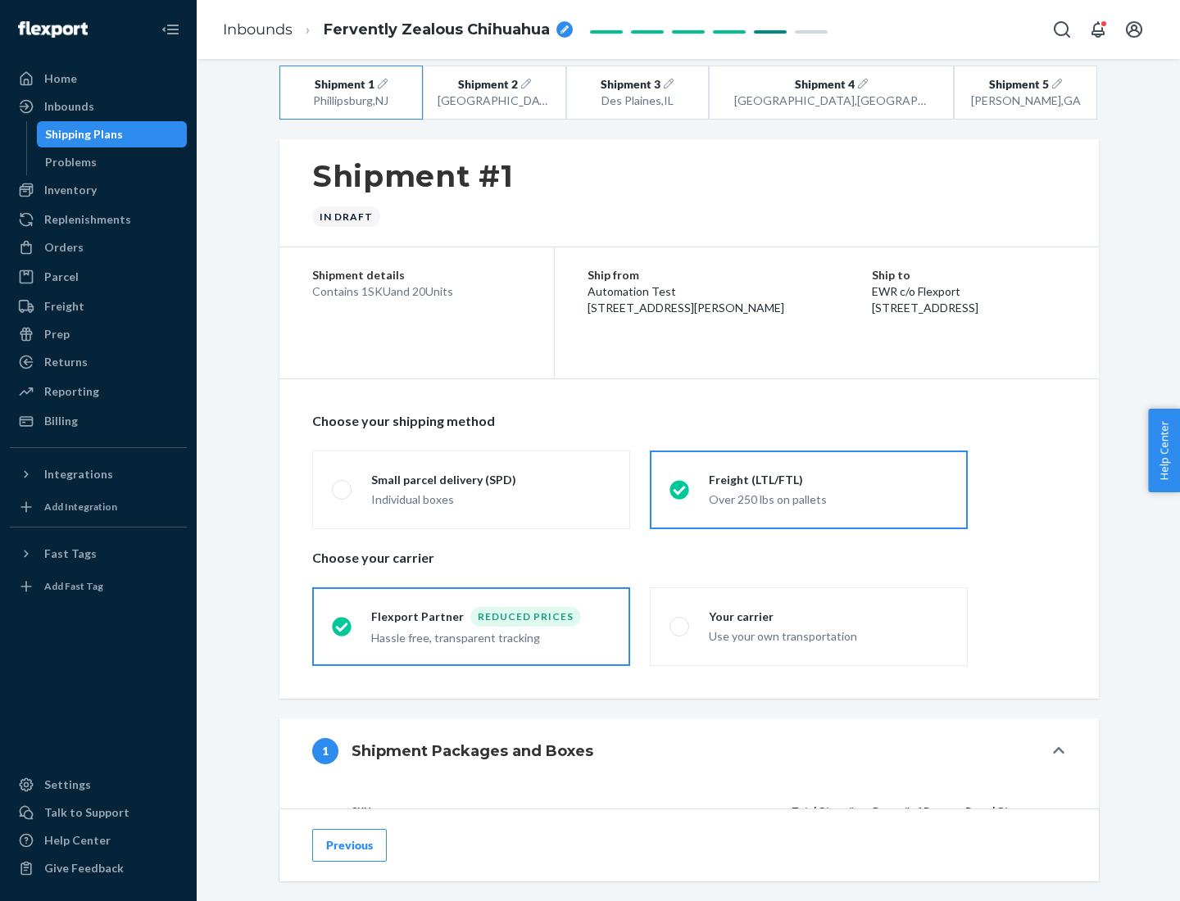
scroll to position [155, 0]
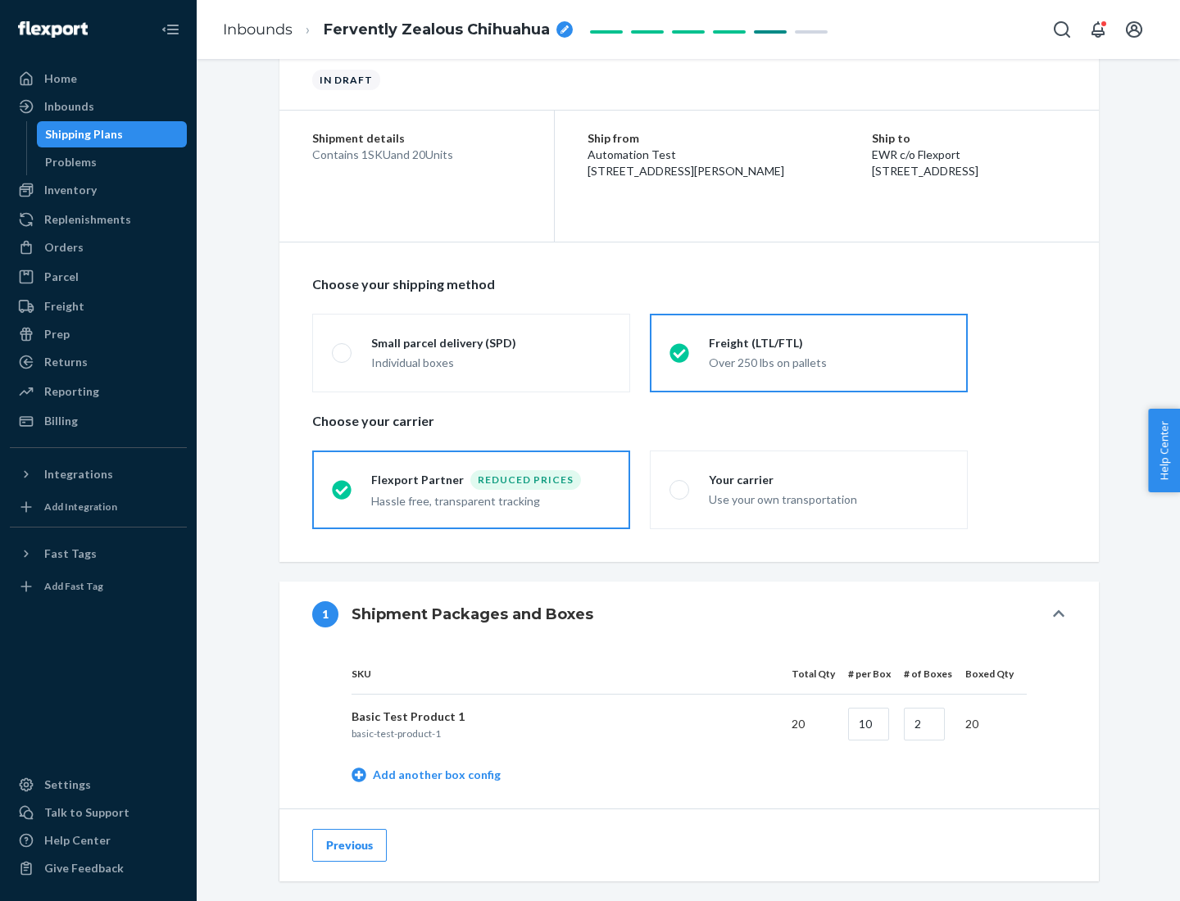
click at [828, 479] on div "Your carrier" at bounding box center [828, 480] width 239 height 16
click at [680, 484] on input "Your carrier Use your own transportation" at bounding box center [674, 489] width 11 height 11
radio input "true"
radio input "false"
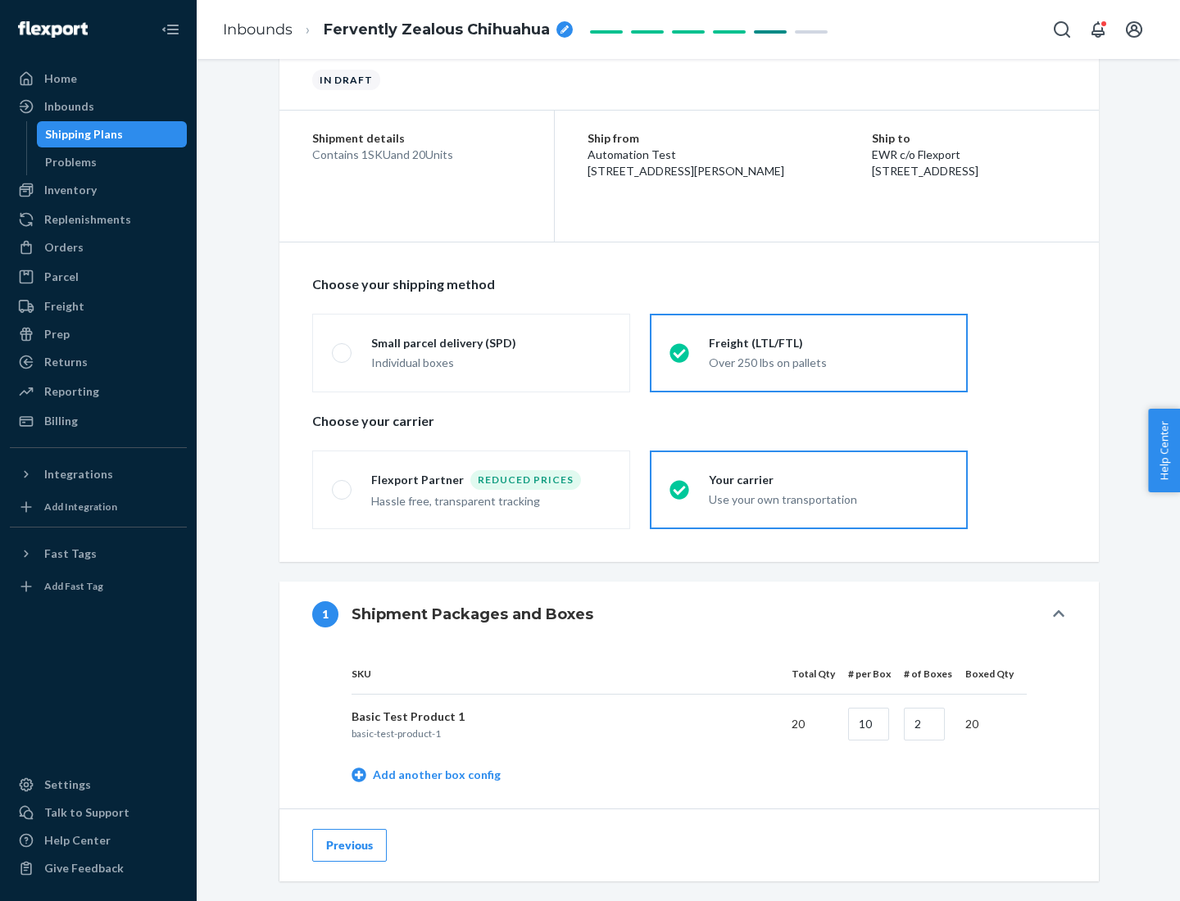
scroll to position [518, 0]
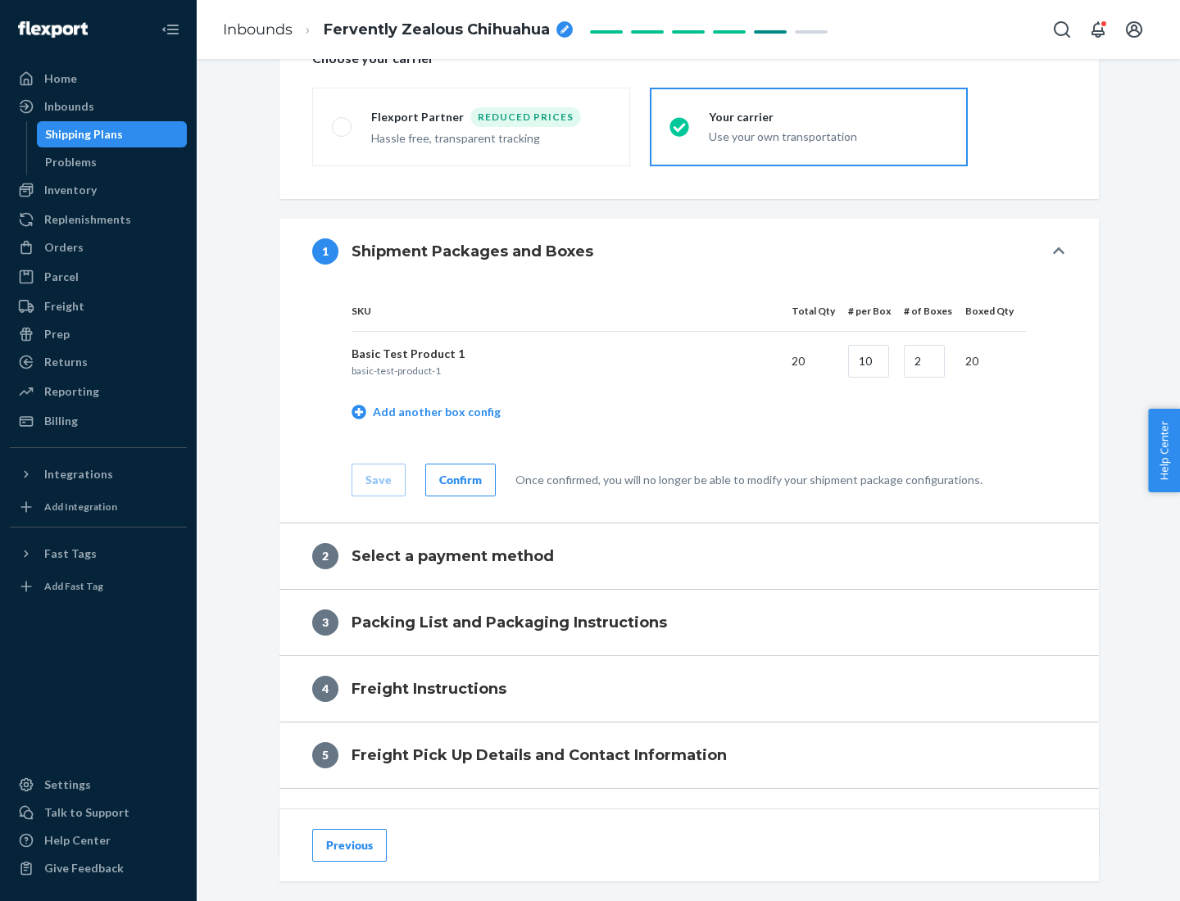
click at [458, 479] on div "Confirm" at bounding box center [460, 480] width 43 height 16
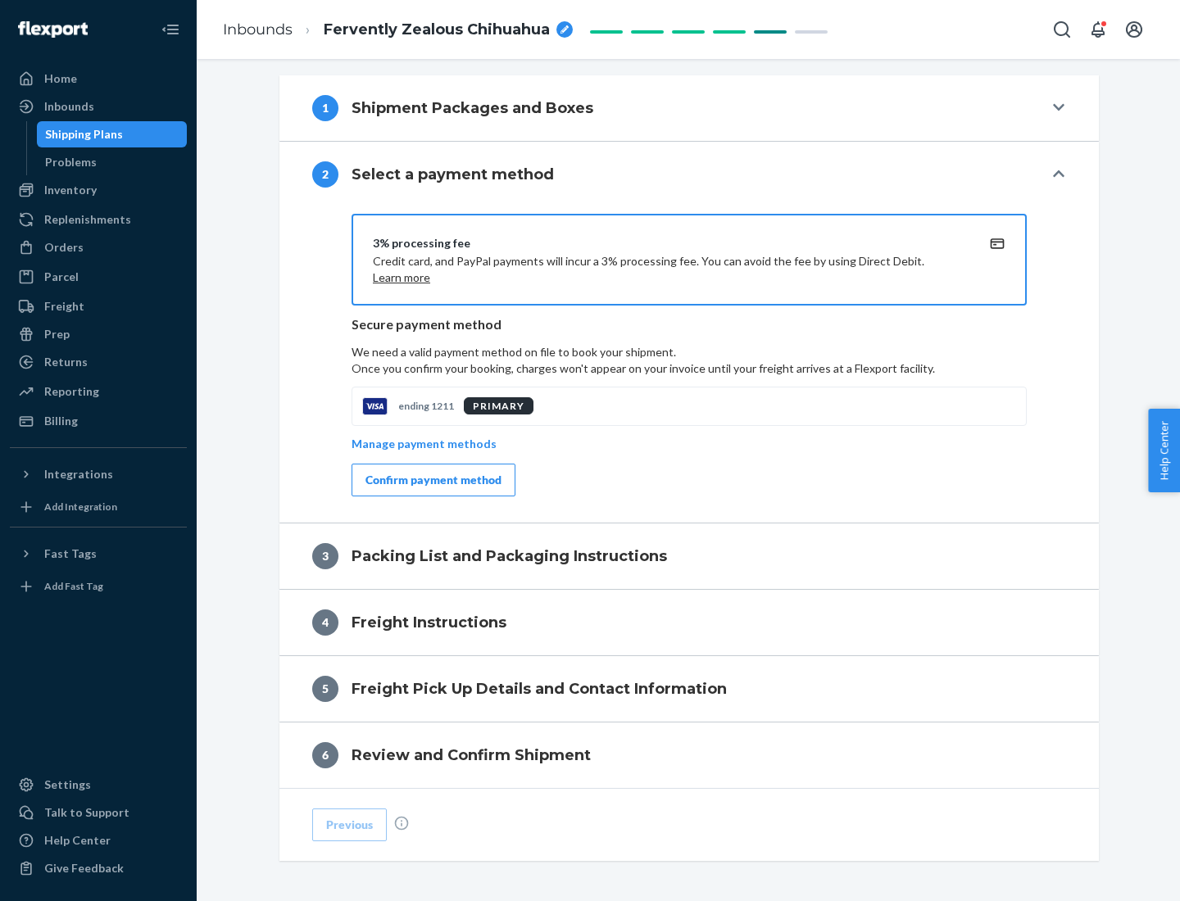
click at [432, 480] on div "Confirm payment method" at bounding box center [433, 480] width 136 height 16
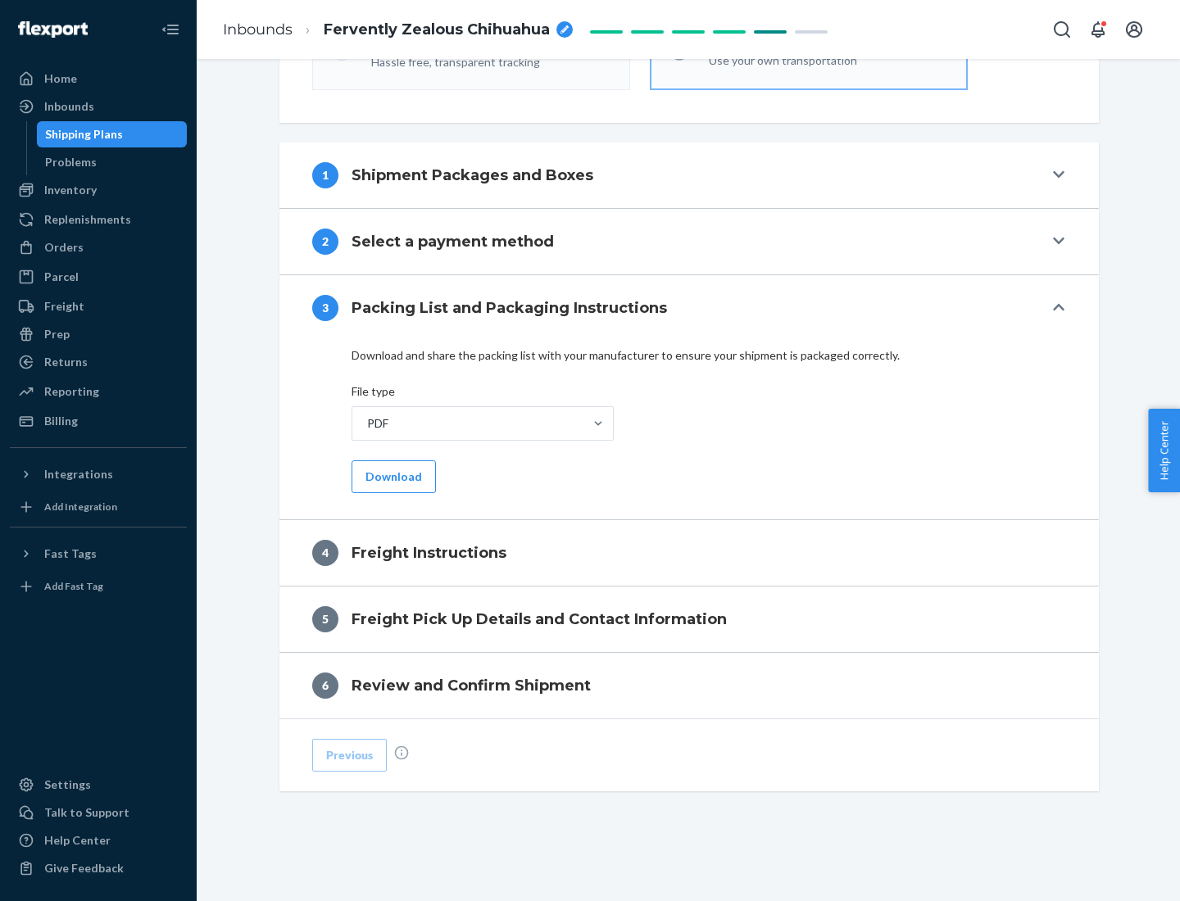
scroll to position [591, 0]
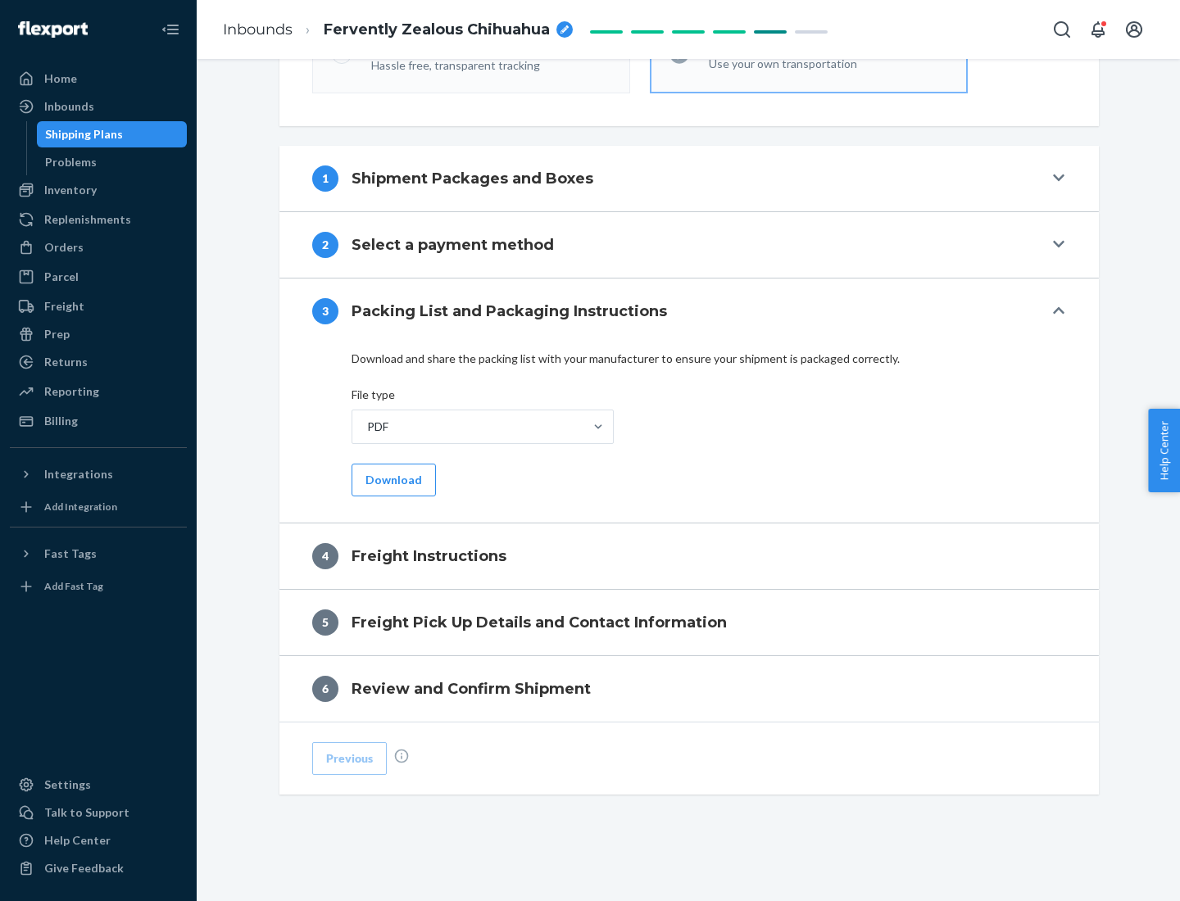
click at [392, 479] on button "Download" at bounding box center [393, 480] width 84 height 33
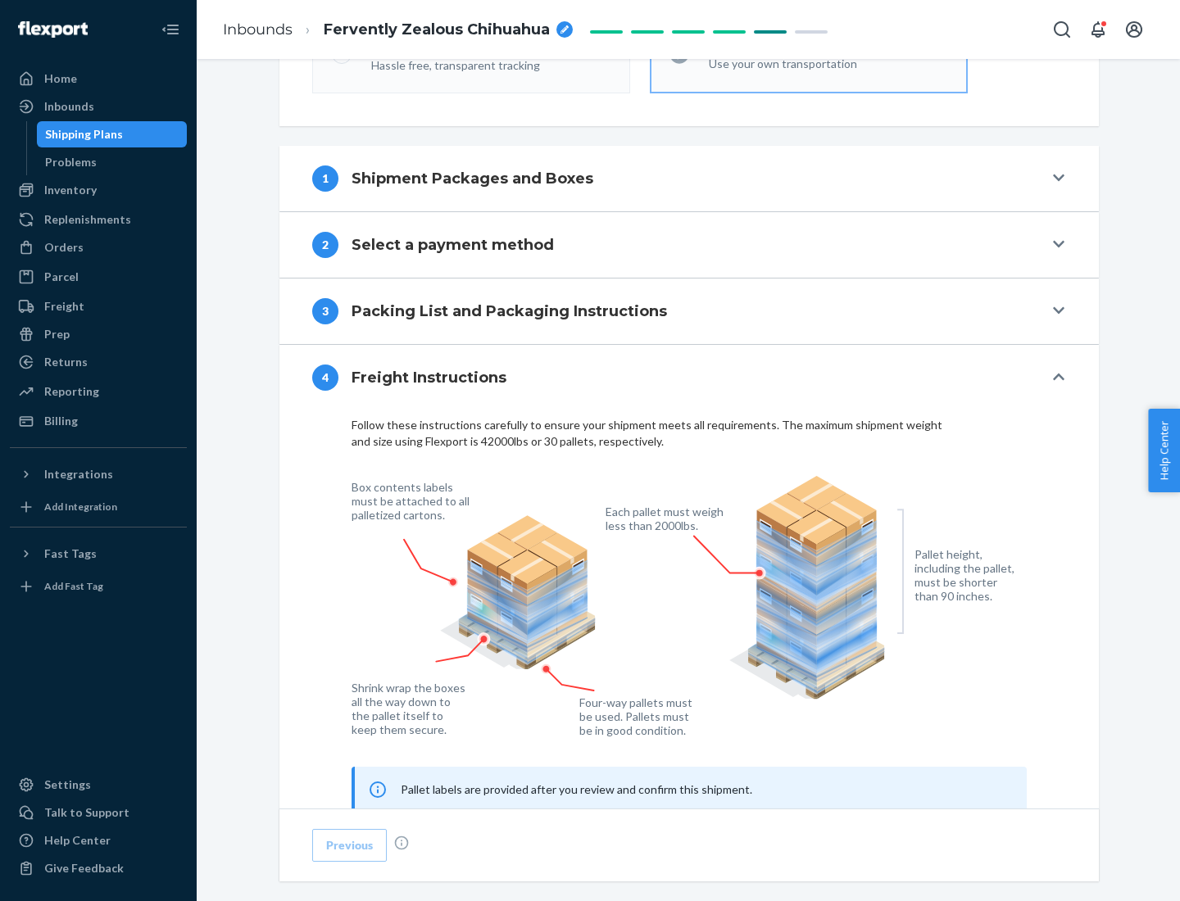
scroll to position [991, 0]
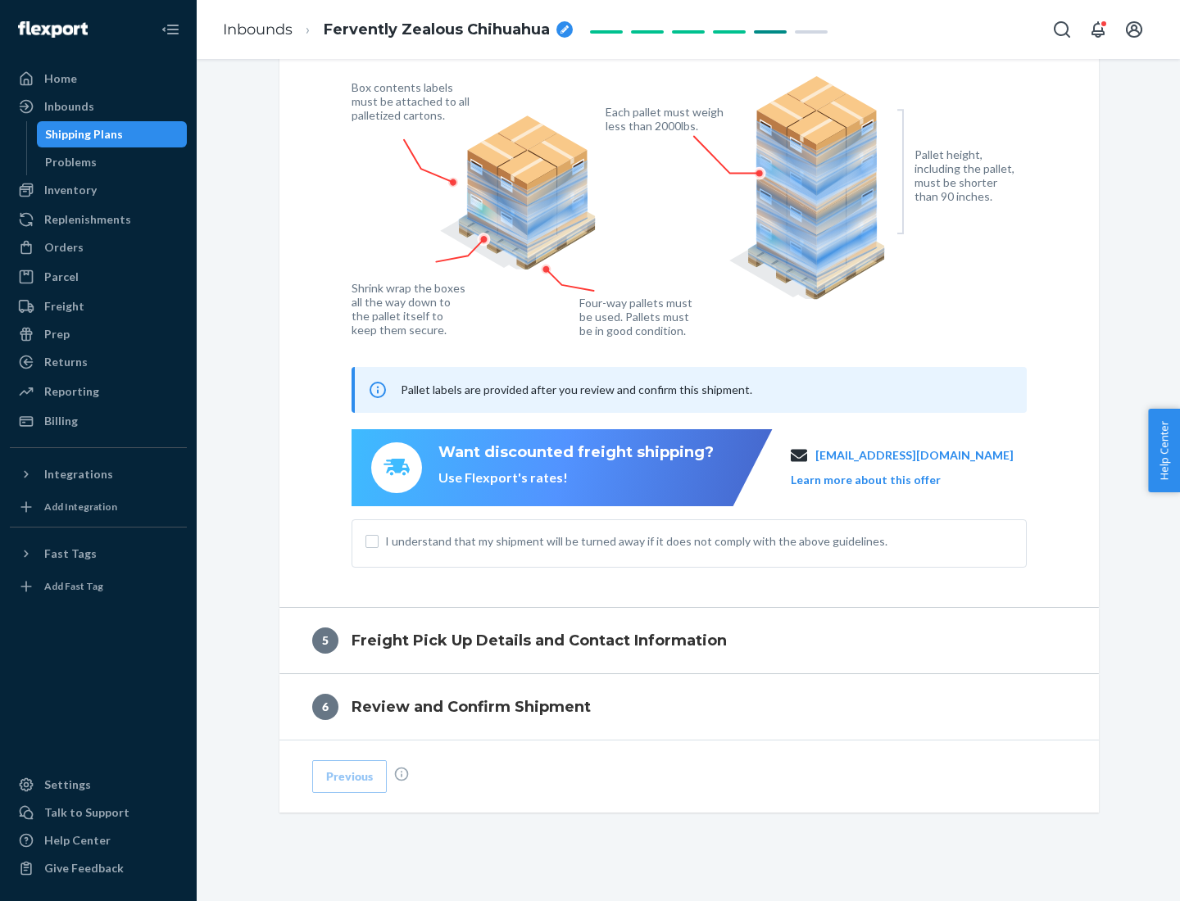
click at [886, 479] on button "Learn more about this offer" at bounding box center [866, 480] width 150 height 16
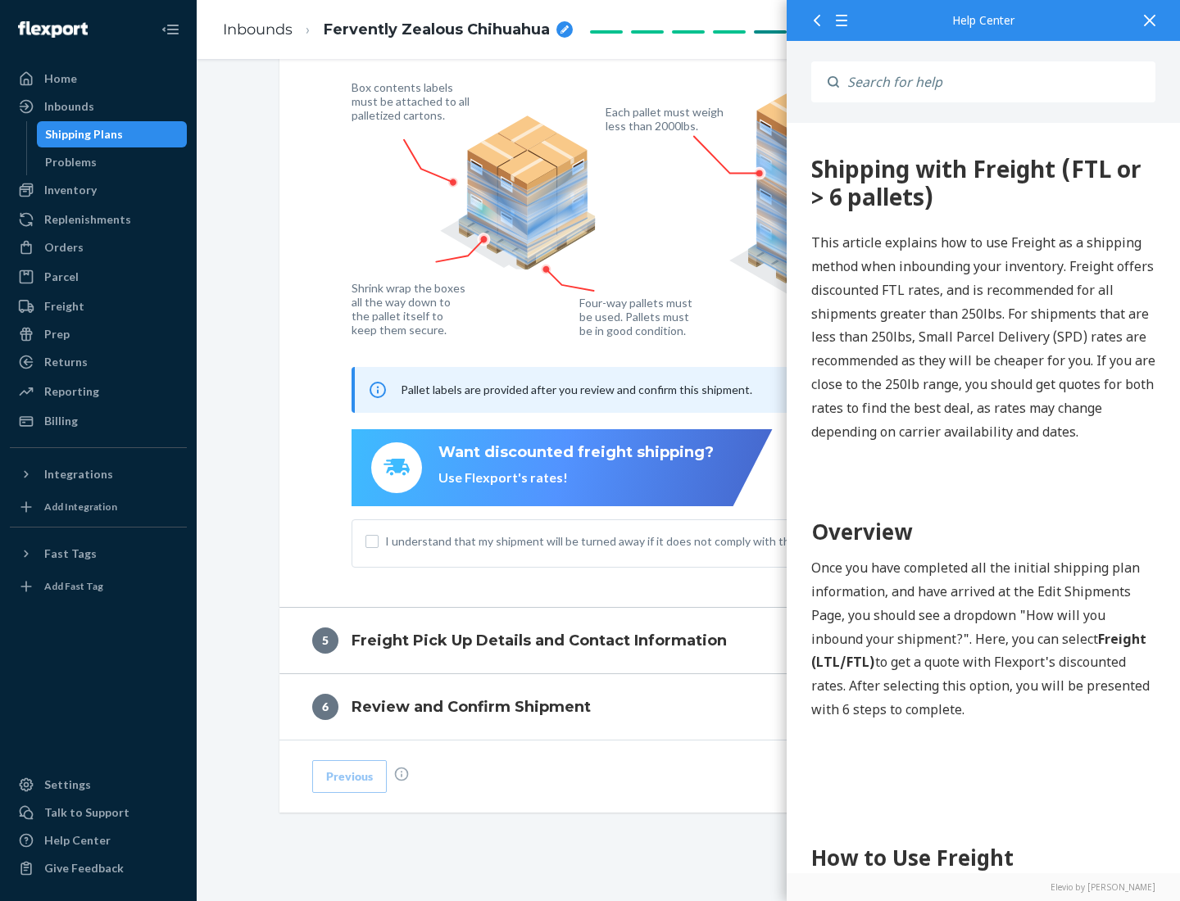
scroll to position [0, 0]
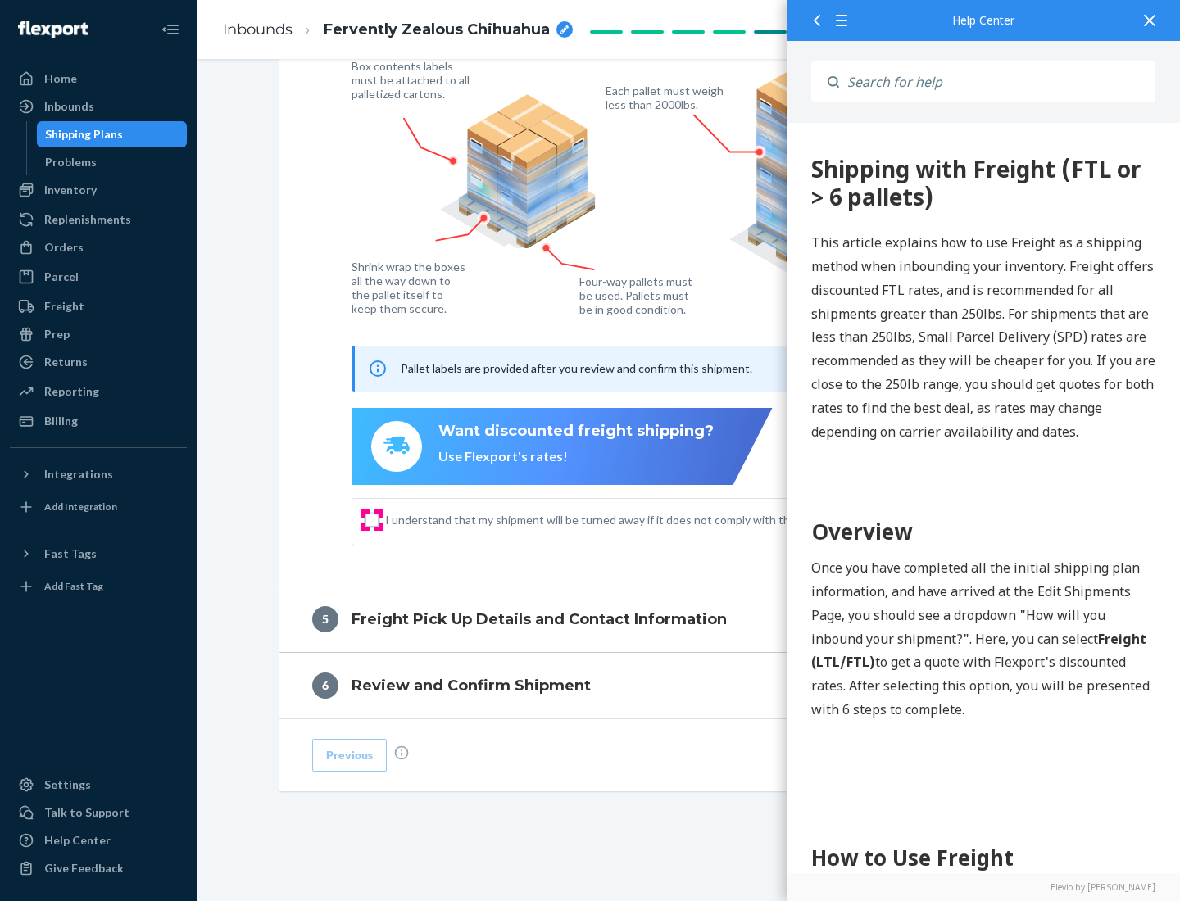
click at [372, 519] on input "I understand that my shipment will be turned away if it does not comply with th…" at bounding box center [371, 520] width 13 height 13
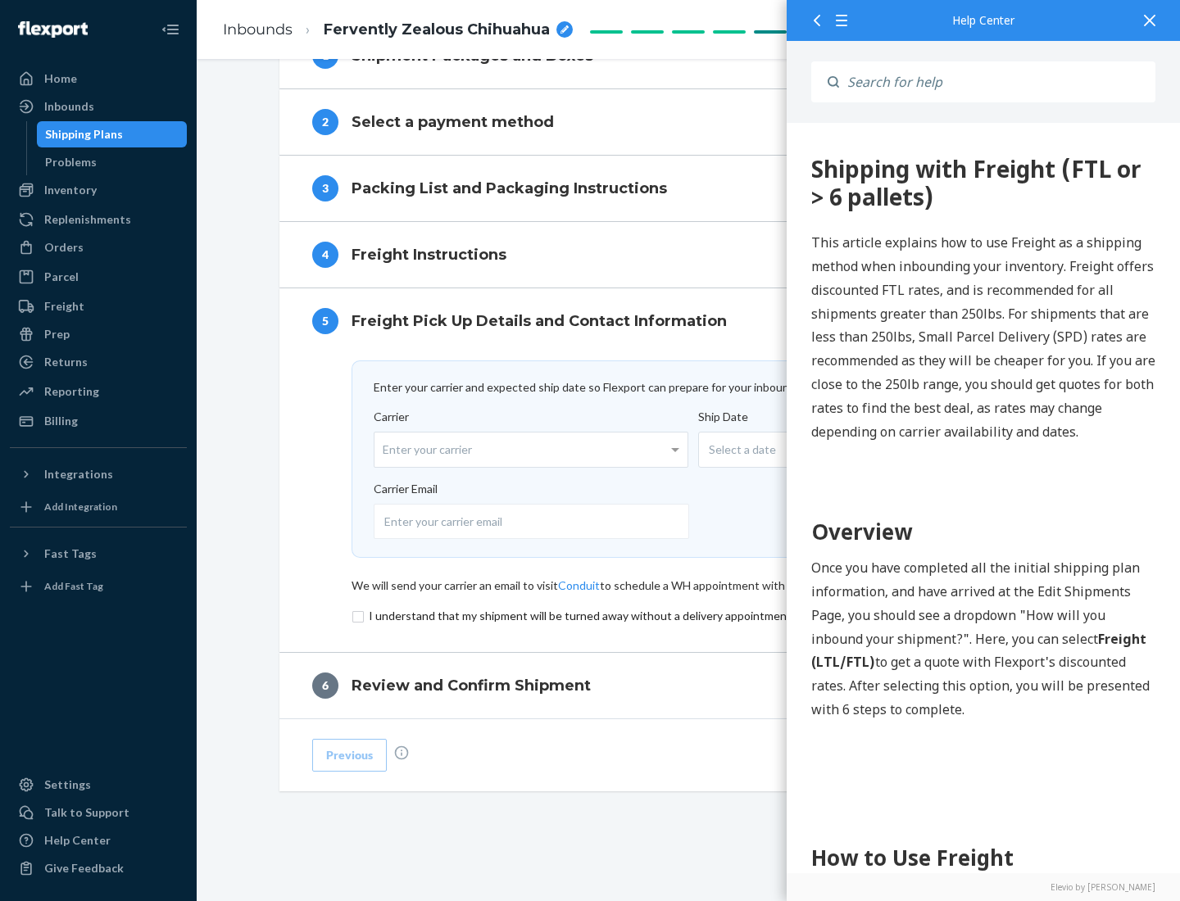
scroll to position [714, 0]
click at [689, 615] on input "checkbox" at bounding box center [688, 616] width 675 height 20
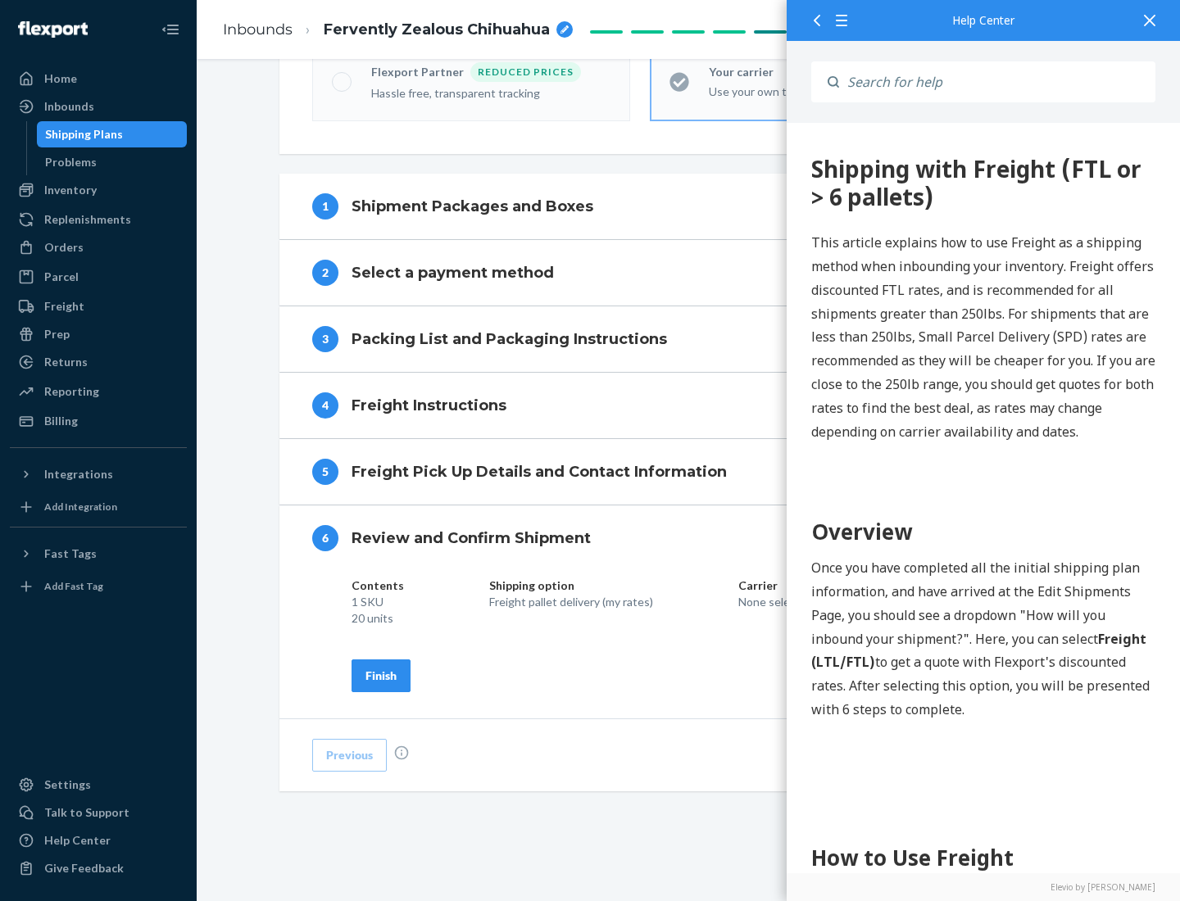
scroll to position [563, 0]
click at [381, 675] on div "Finish" at bounding box center [380, 676] width 31 height 16
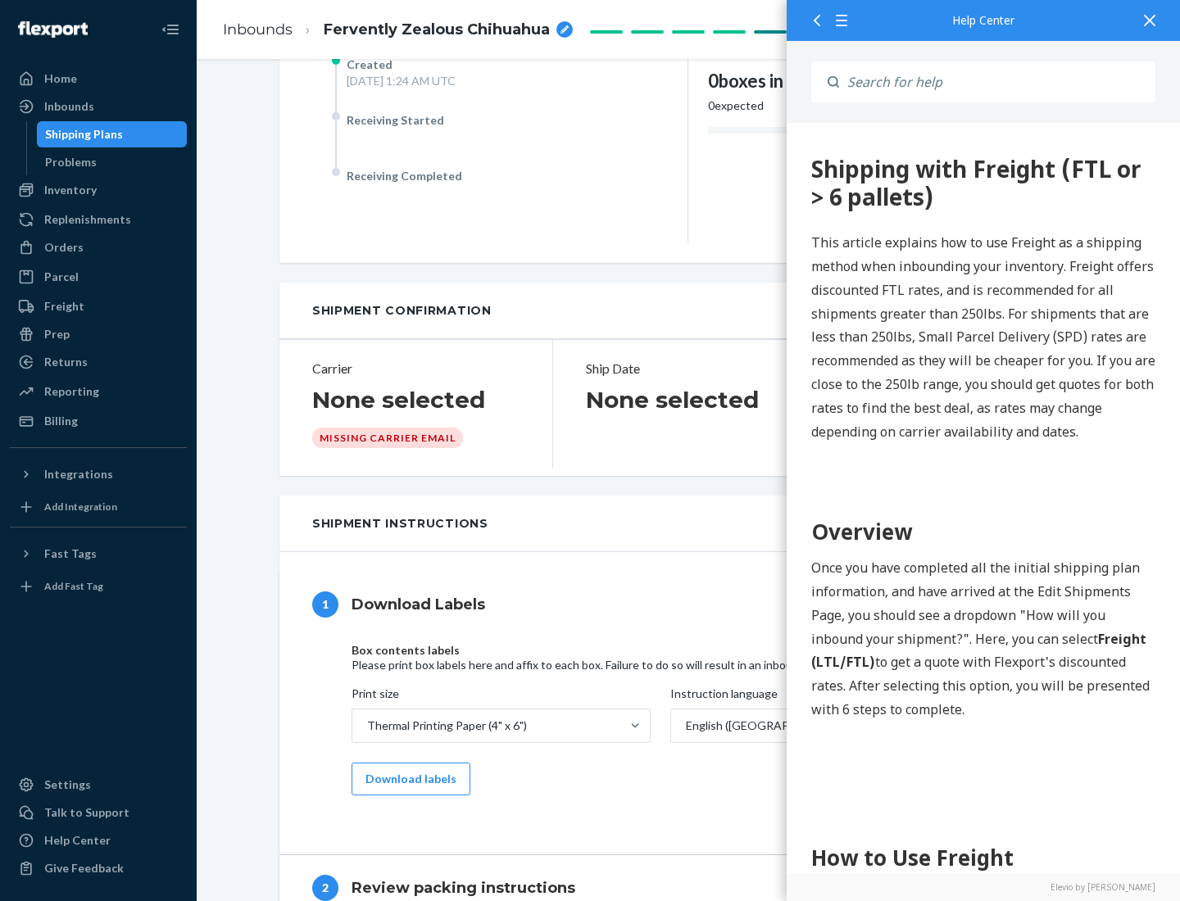
scroll to position [0, 0]
